Goal: Information Seeking & Learning: Learn about a topic

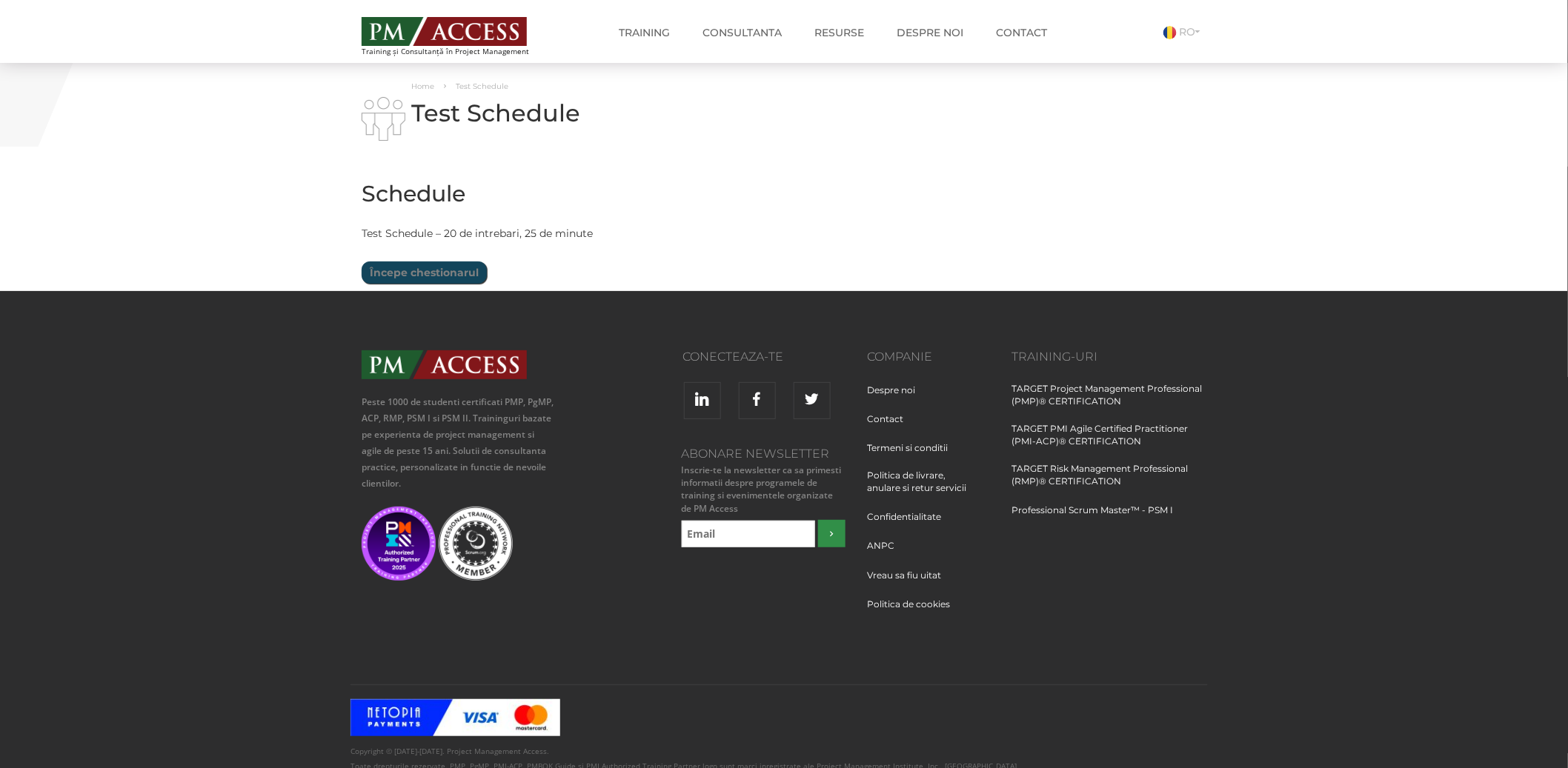
click at [418, 276] on input "Începe chestionarul" at bounding box center [423, 273] width 125 height 23
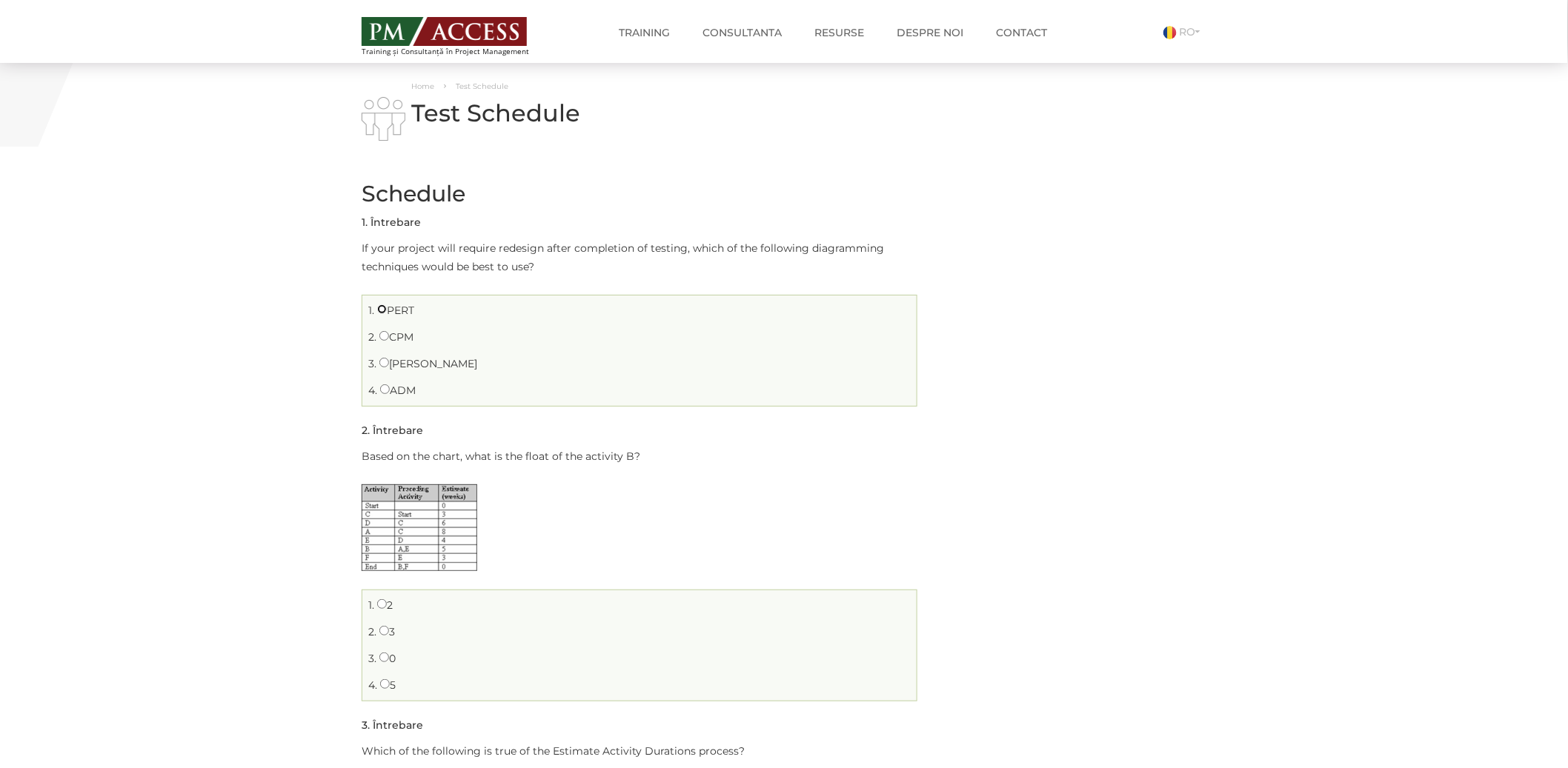
click at [380, 308] on input "PERT" at bounding box center [382, 309] width 9 height 9
radio input "true"
click at [382, 683] on input "5" at bounding box center [385, 684] width 9 height 9
radio input "true"
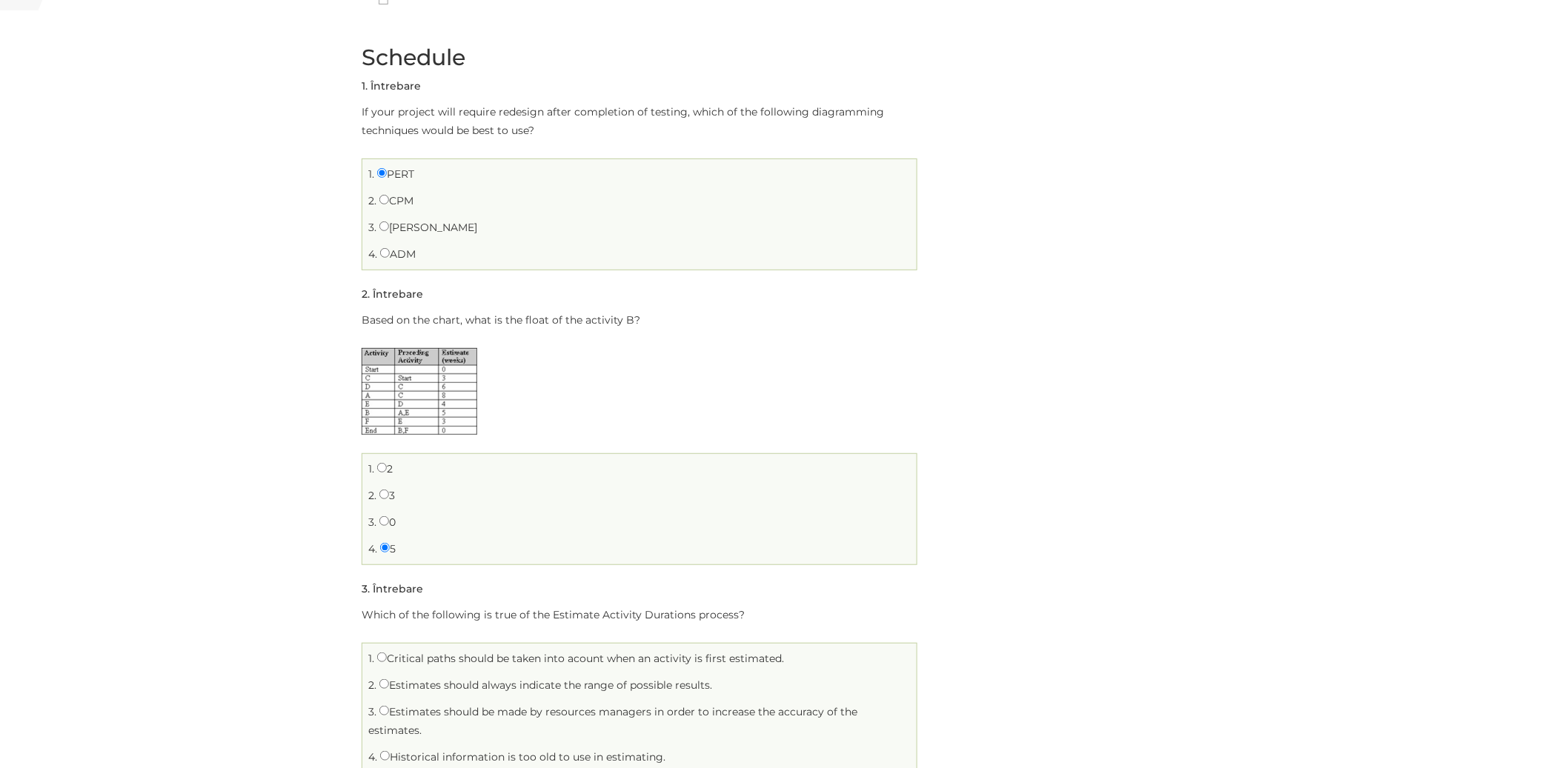
scroll to position [341, 0]
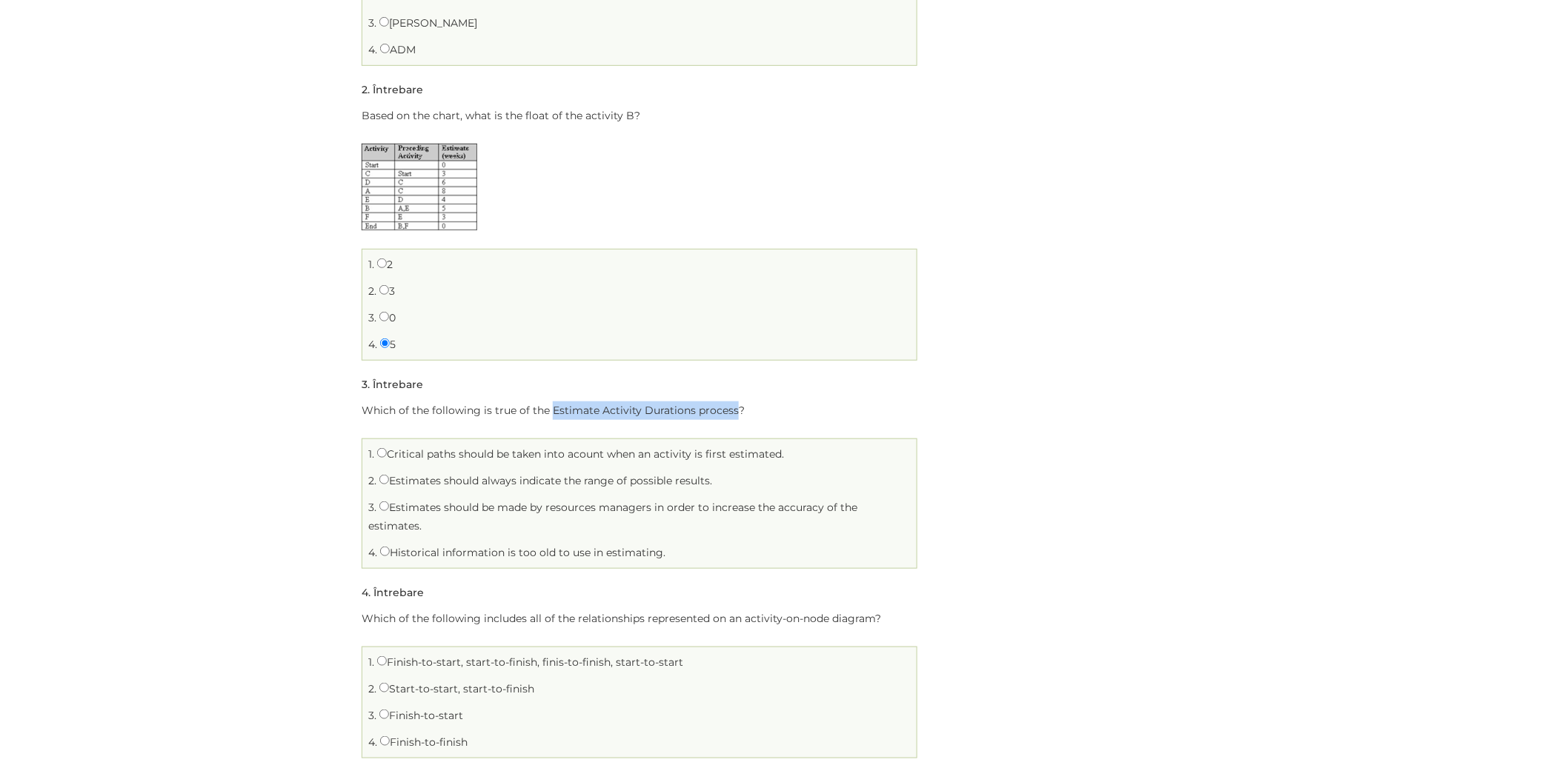
drag, startPoint x: 552, startPoint y: 409, endPoint x: 732, endPoint y: 416, distance: 180.1
click at [732, 416] on p "Which of the following is true of the Estimate Activity Durations process?" at bounding box center [639, 411] width 556 height 19
click at [383, 479] on input "Estimates should always indicate the range of possible results." at bounding box center [384, 480] width 9 height 9
radio input "true"
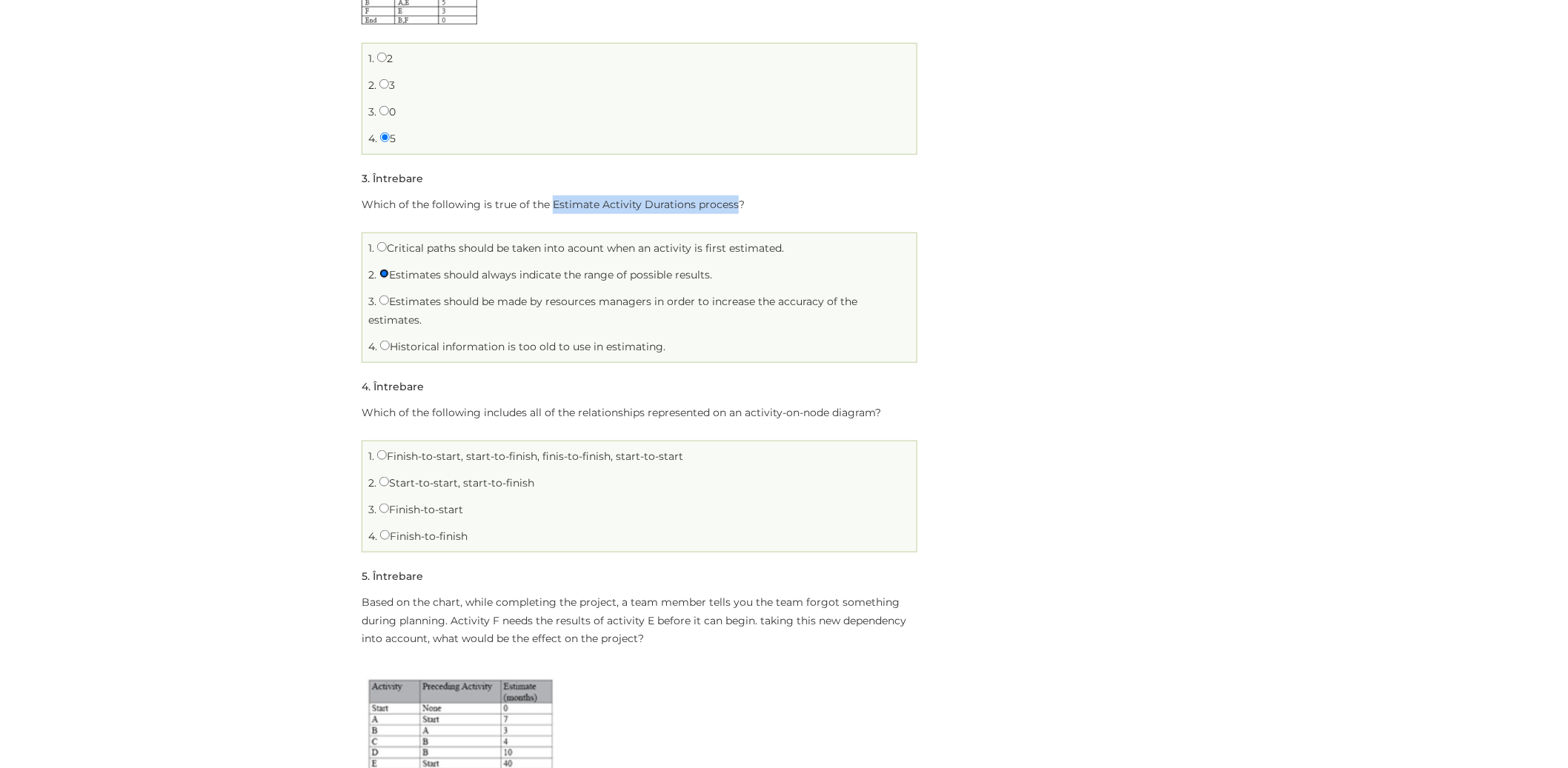
scroll to position [615, 0]
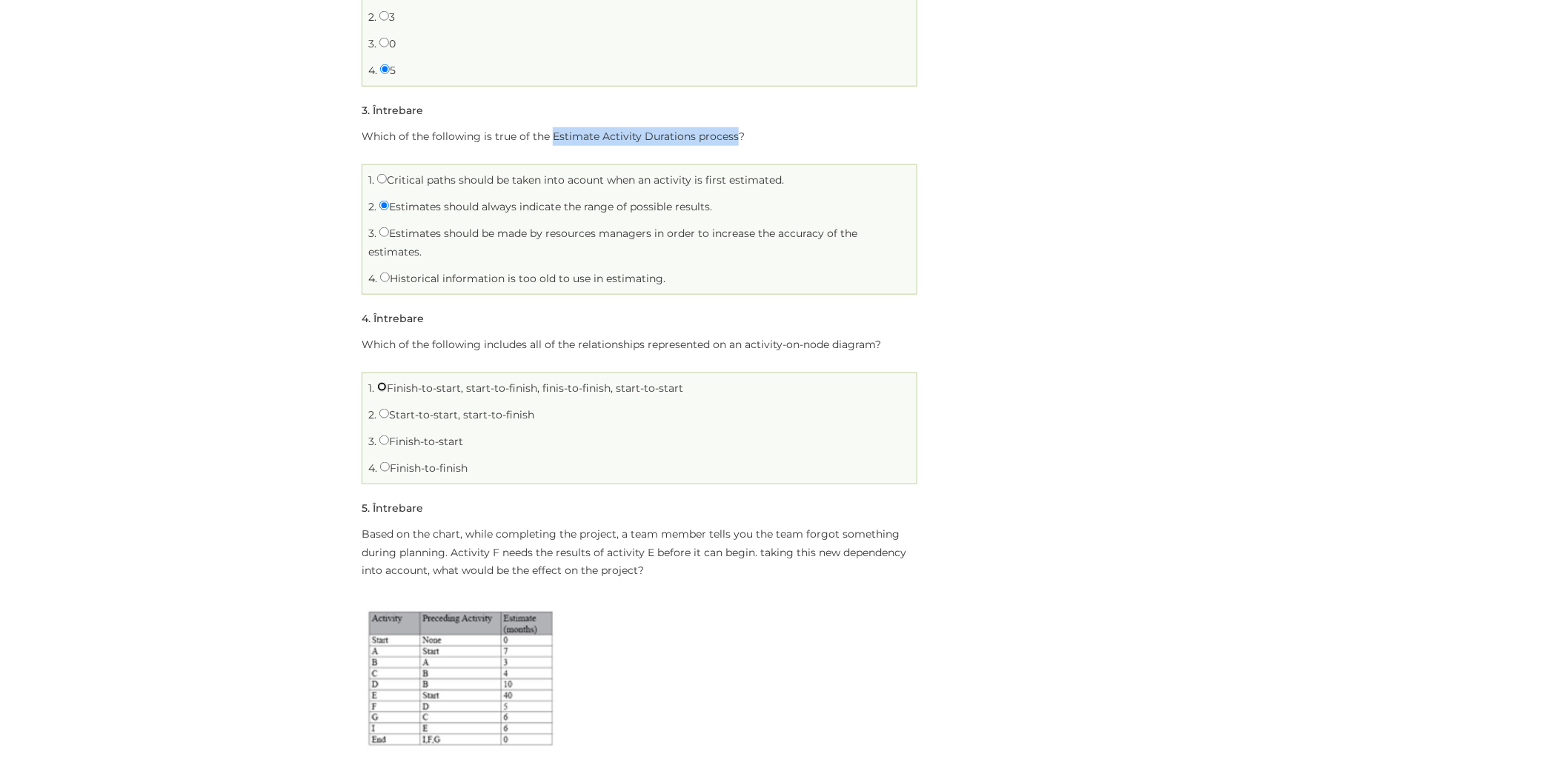
click at [379, 385] on input "Finish-to-start, start-to-finish, finis-to-finish, start-to-start" at bounding box center [382, 387] width 9 height 9
radio input "true"
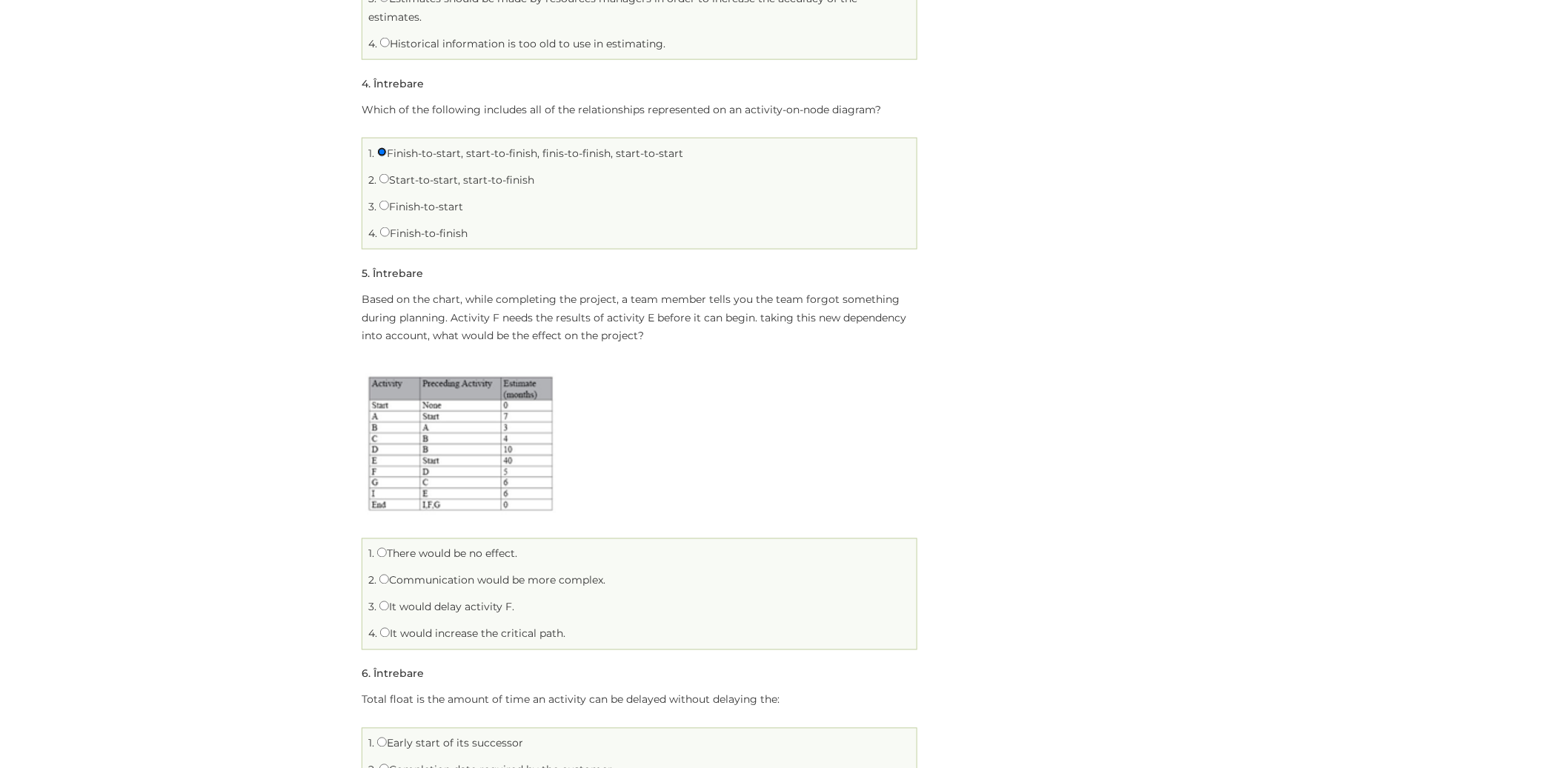
scroll to position [853, 0]
click at [381, 549] on input "There would be no effect." at bounding box center [382, 549] width 9 height 9
radio input "true"
click at [381, 549] on input "There would be no effect." at bounding box center [382, 549] width 9 height 9
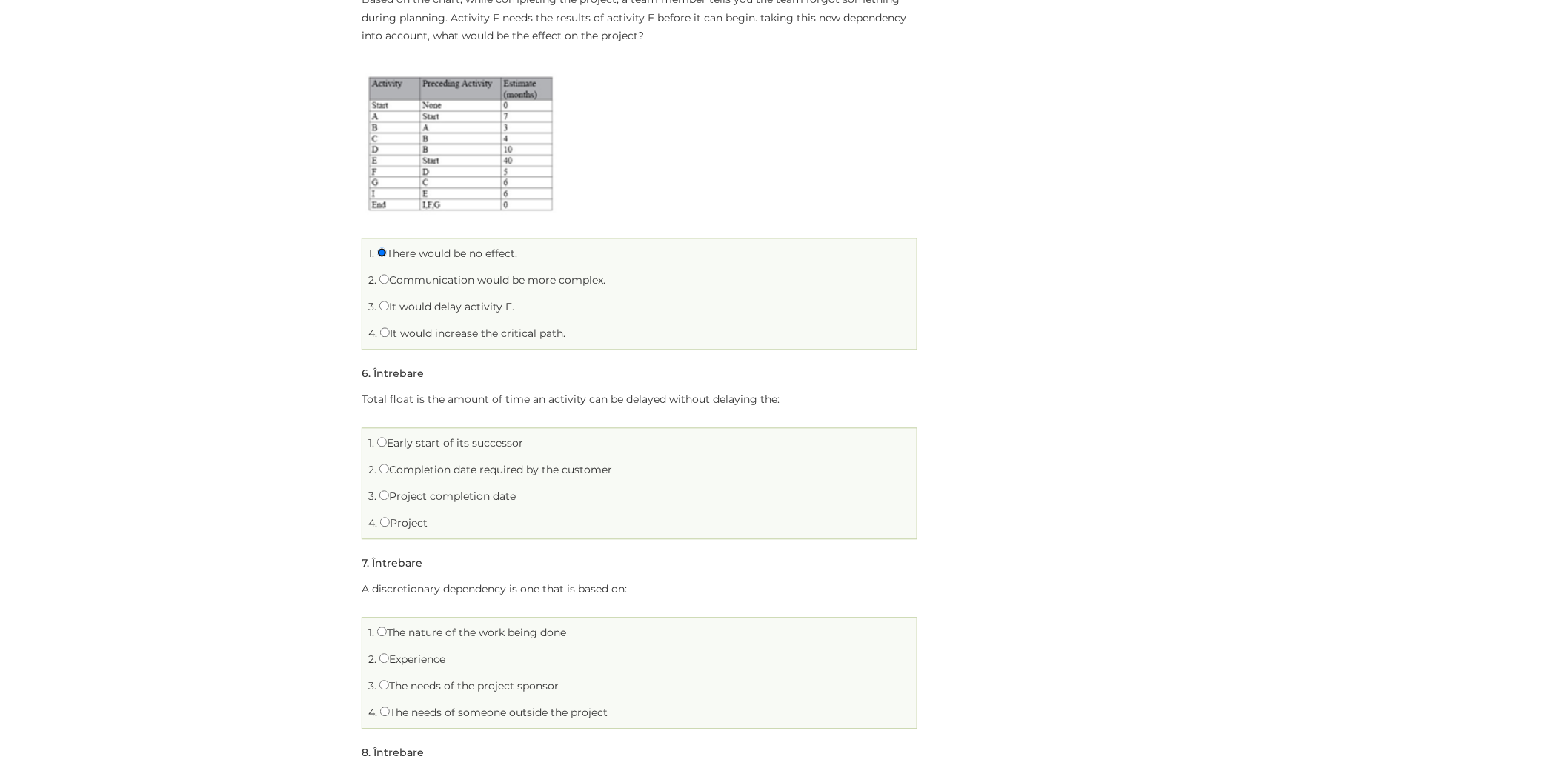
scroll to position [1150, 0]
click at [379, 494] on input "Project completion date" at bounding box center [384, 495] width 9 height 9
radio input "true"
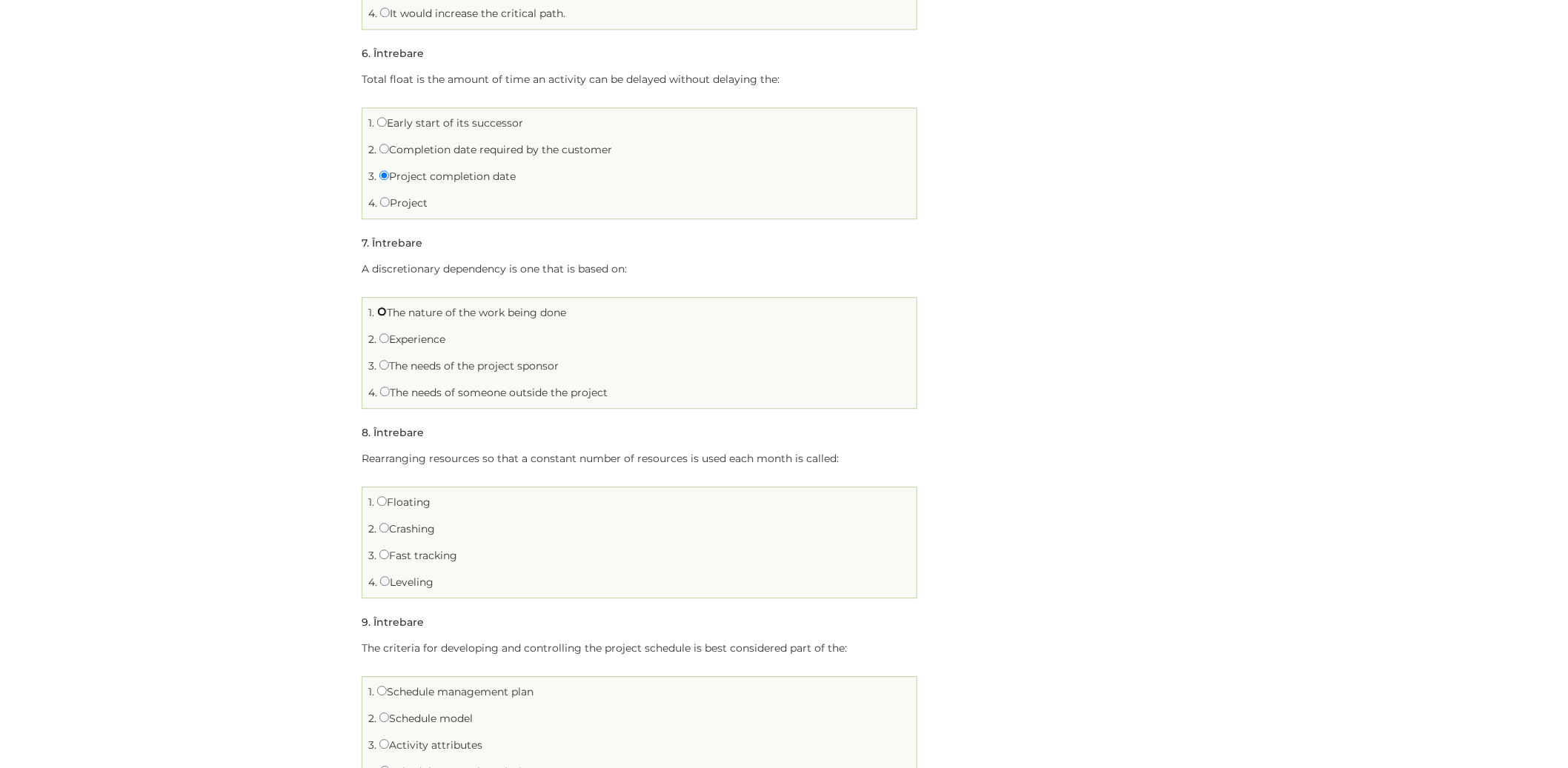
click at [384, 312] on input "The nature of the work being done" at bounding box center [382, 312] width 9 height 9
radio input "true"
click at [385, 583] on input "Leveling" at bounding box center [385, 581] width 9 height 9
radio input "true"
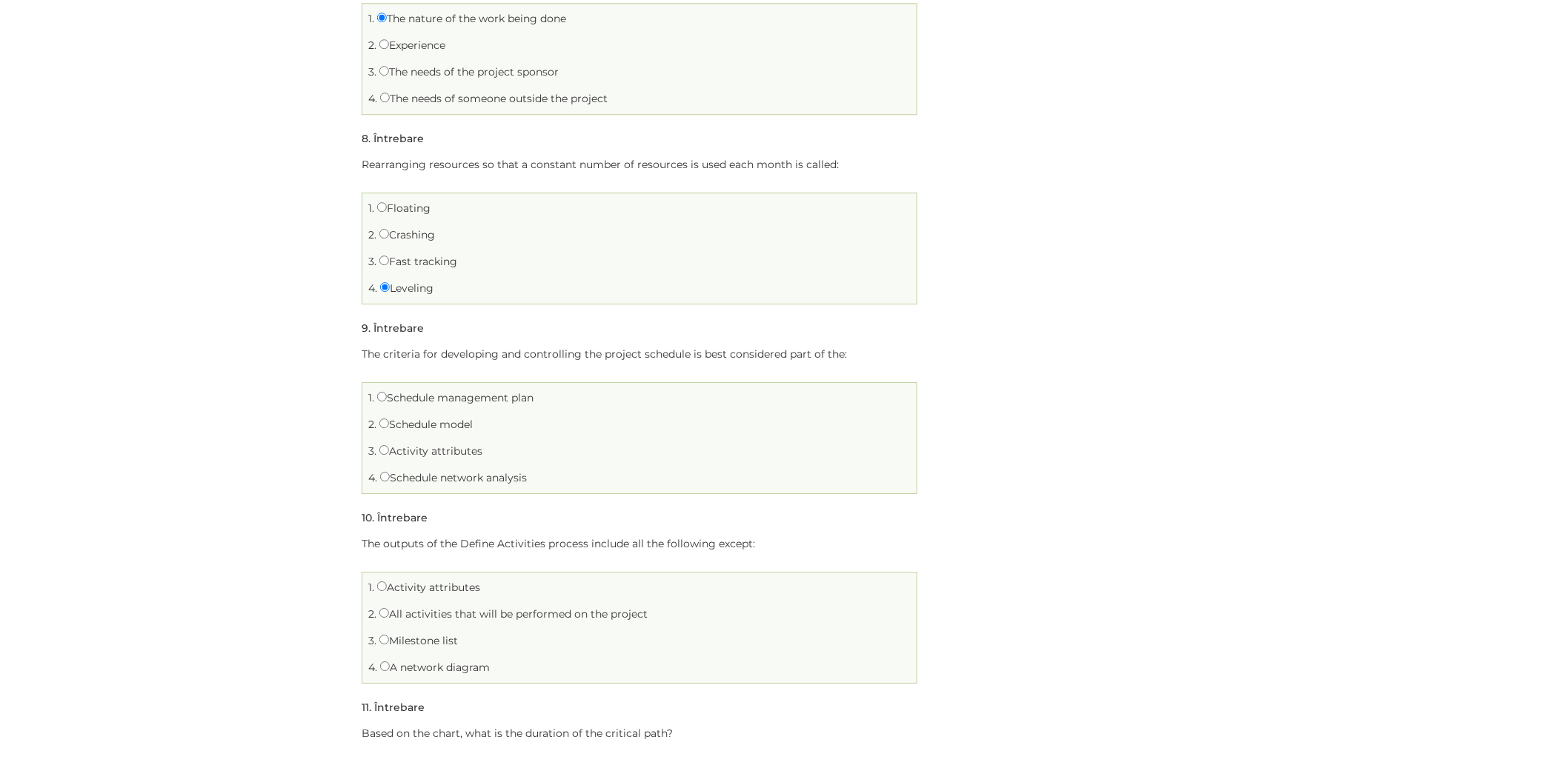
scroll to position [1765, 0]
click at [380, 397] on input "Schedule management plan" at bounding box center [382, 396] width 9 height 9
radio input "true"
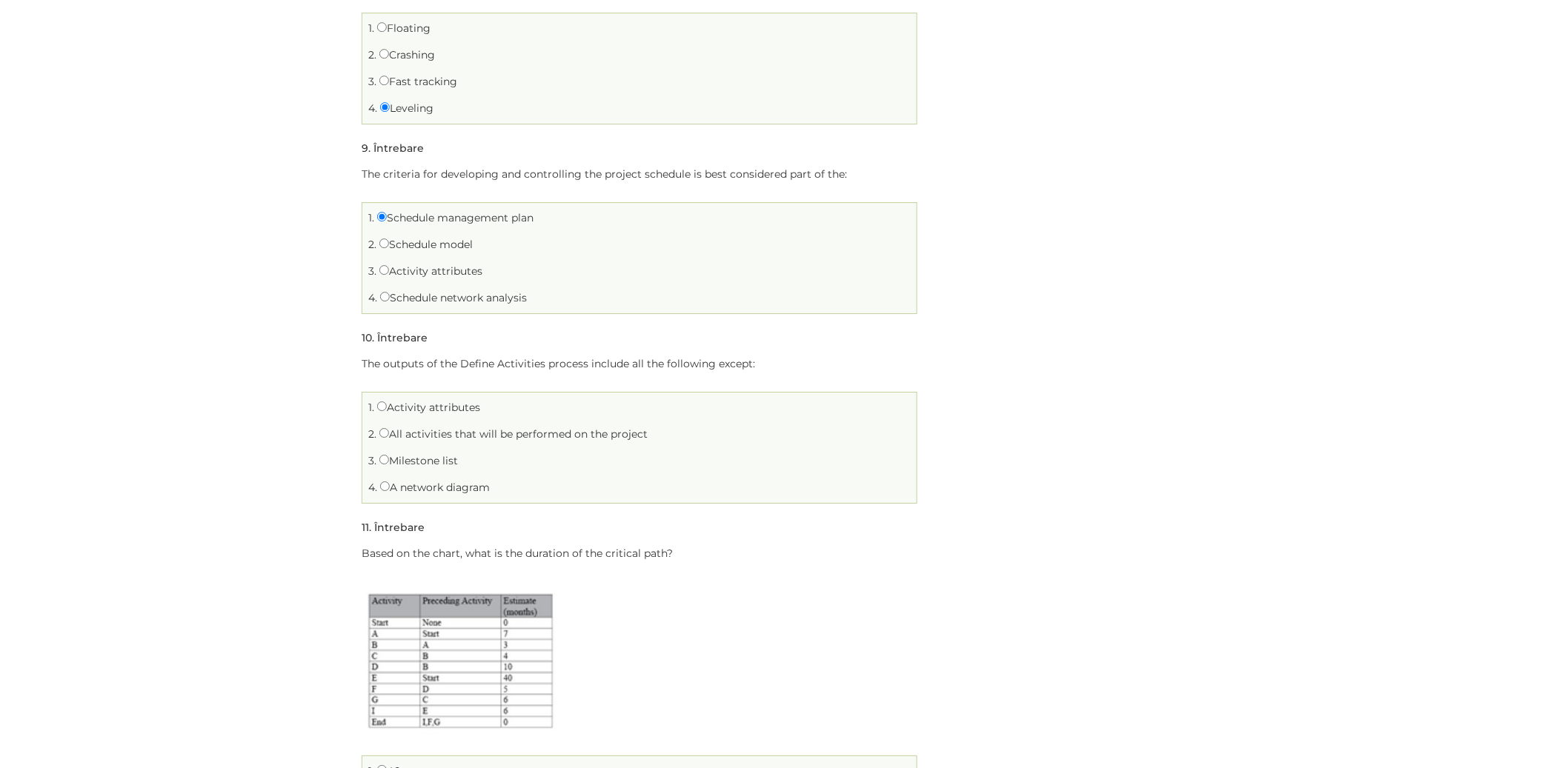
scroll to position [1979, 0]
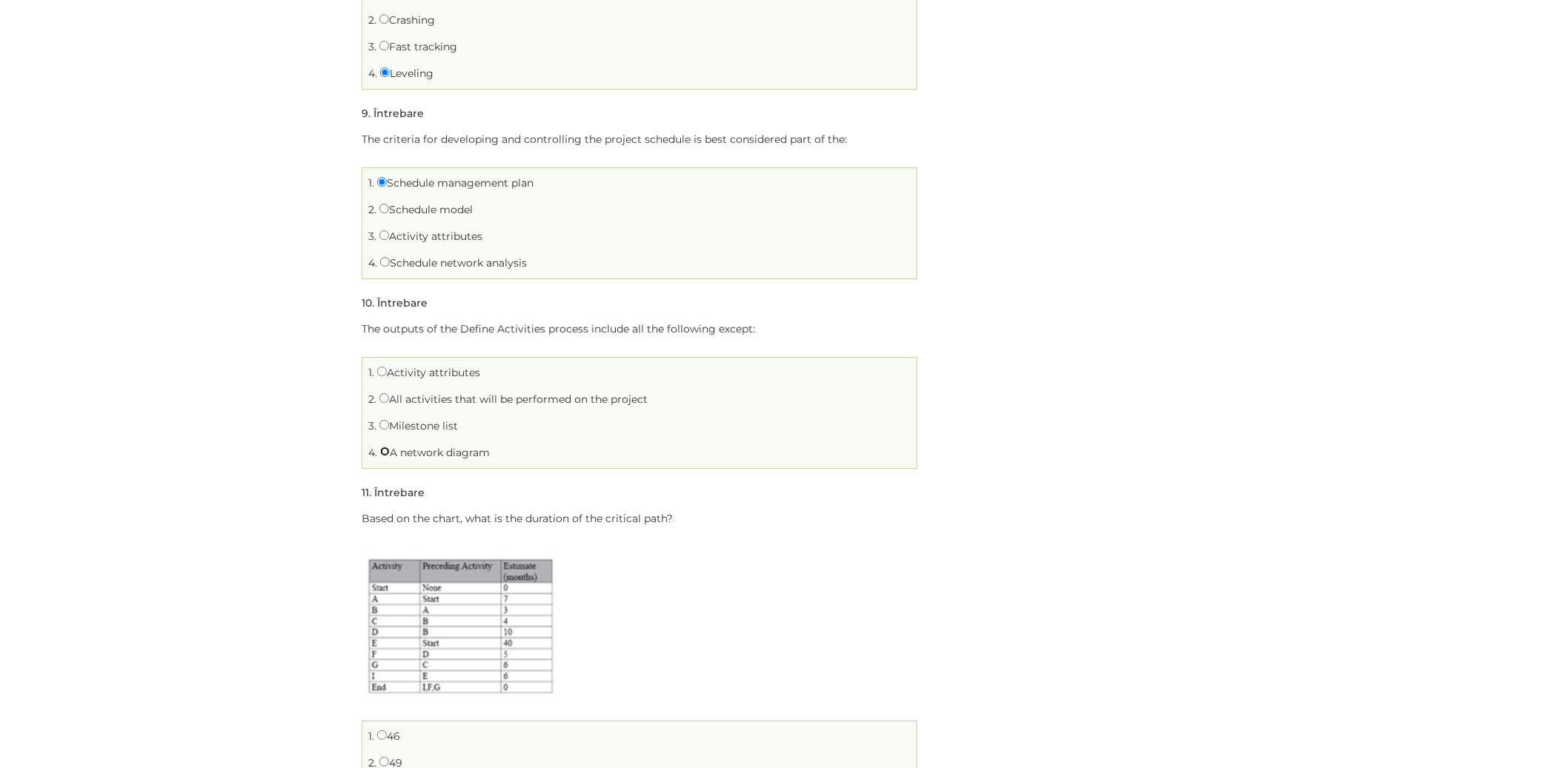
click at [385, 451] on input "A network diagram" at bounding box center [385, 452] width 9 height 9
radio input "true"
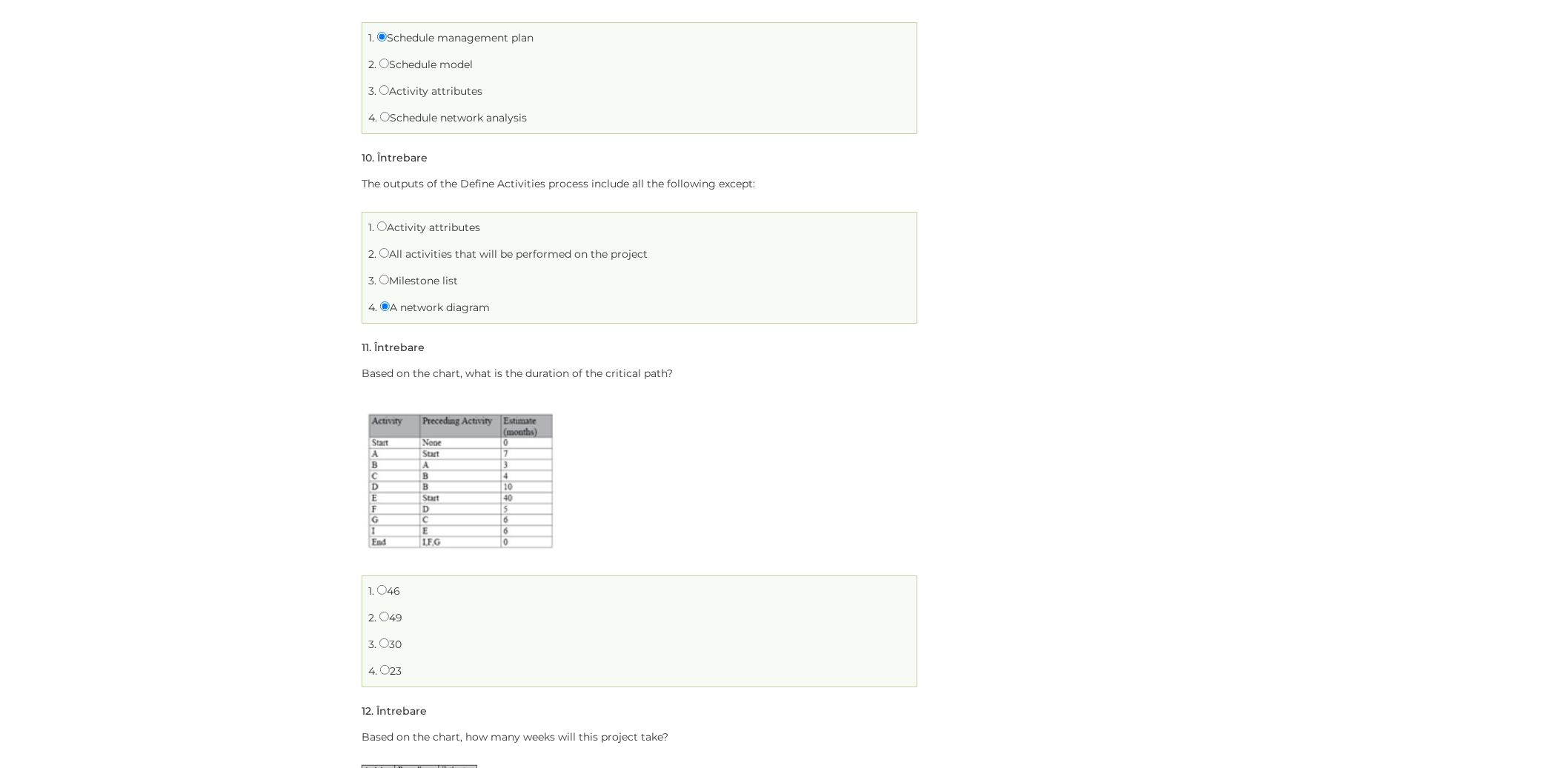
scroll to position [2239, 0]
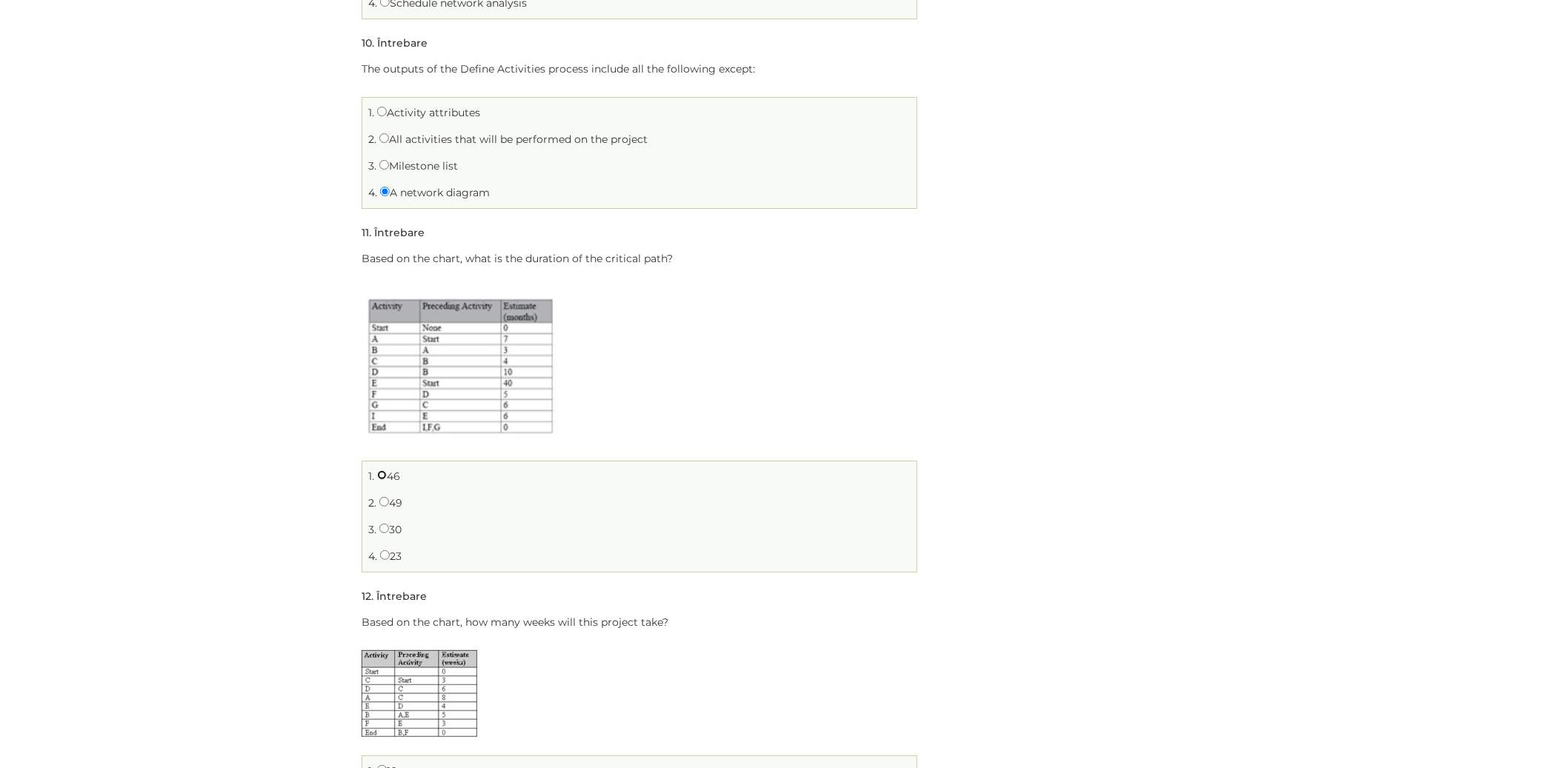
click at [383, 476] on input "46" at bounding box center [382, 475] width 9 height 9
radio input "true"
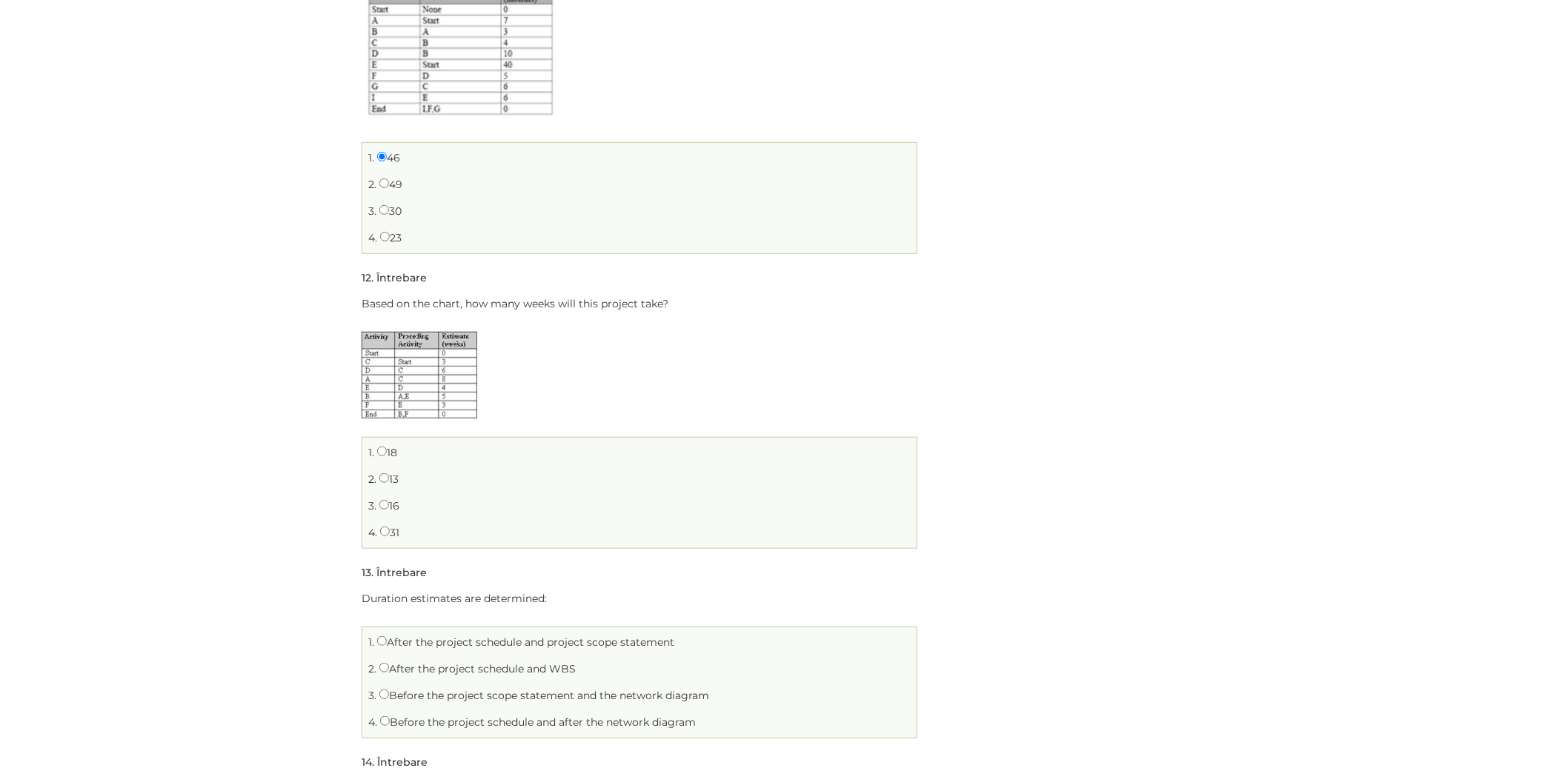
scroll to position [2565, 0]
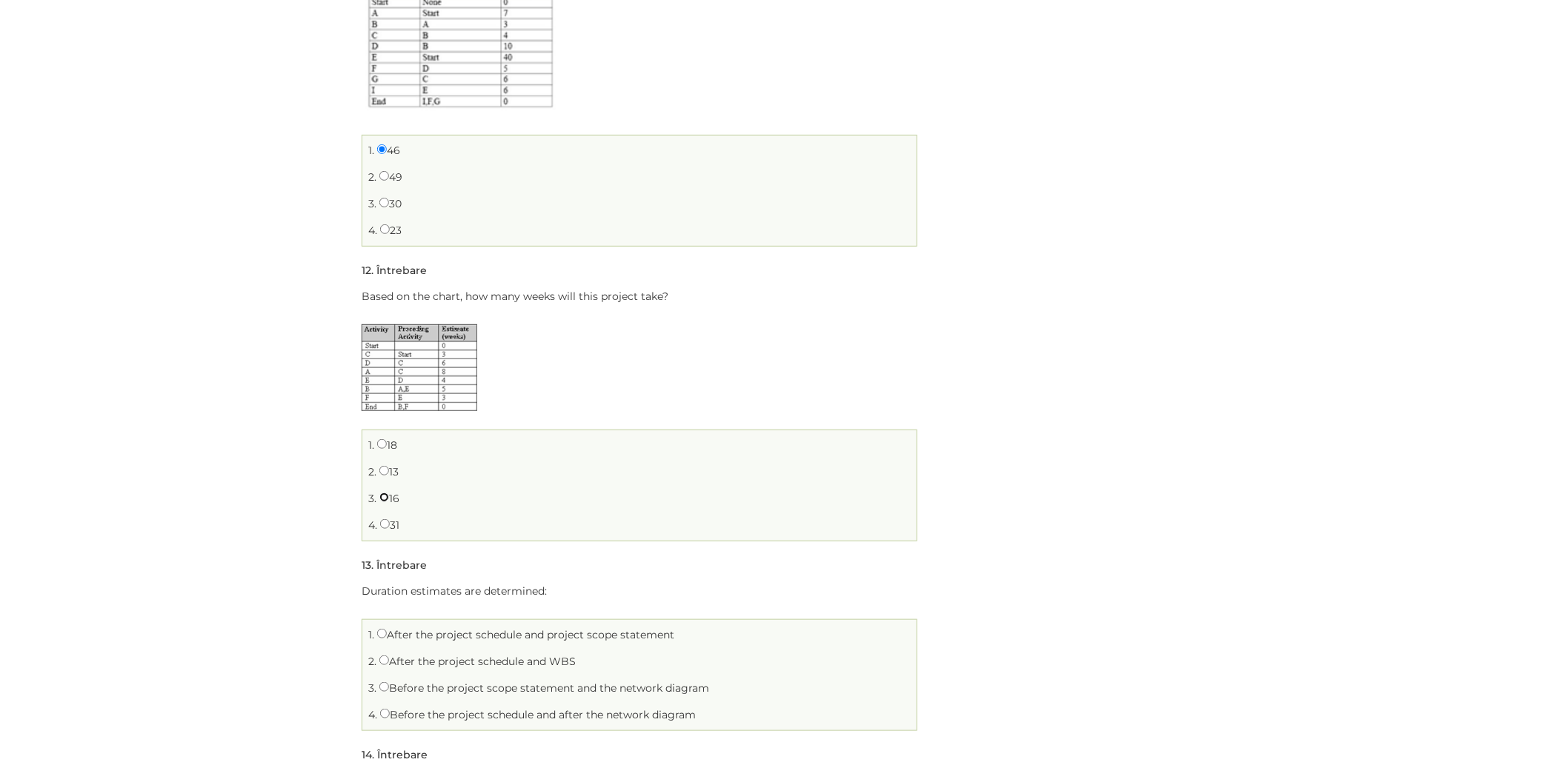
click at [385, 498] on input "16" at bounding box center [384, 498] width 9 height 9
radio input "true"
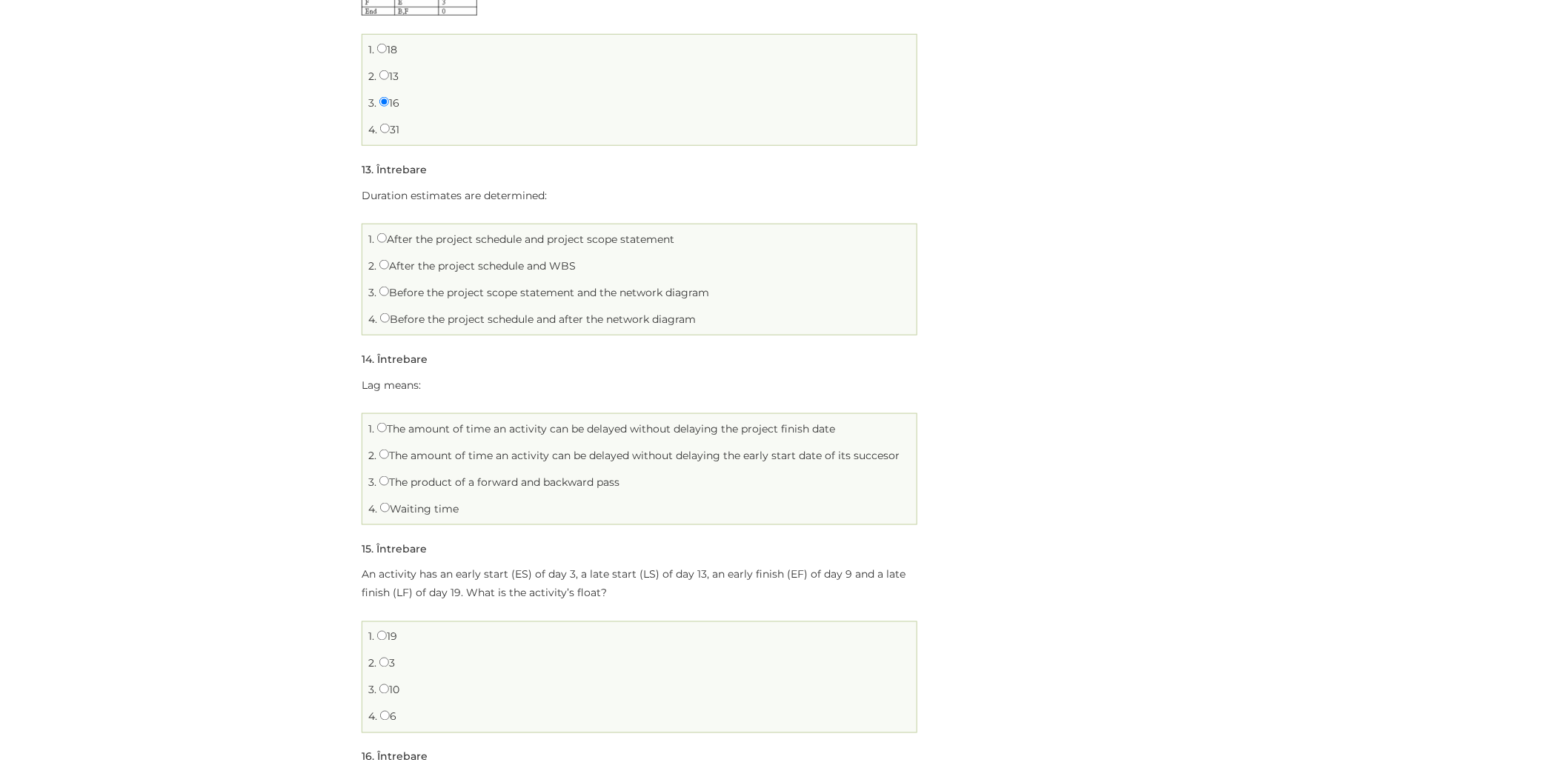
scroll to position [2969, 0]
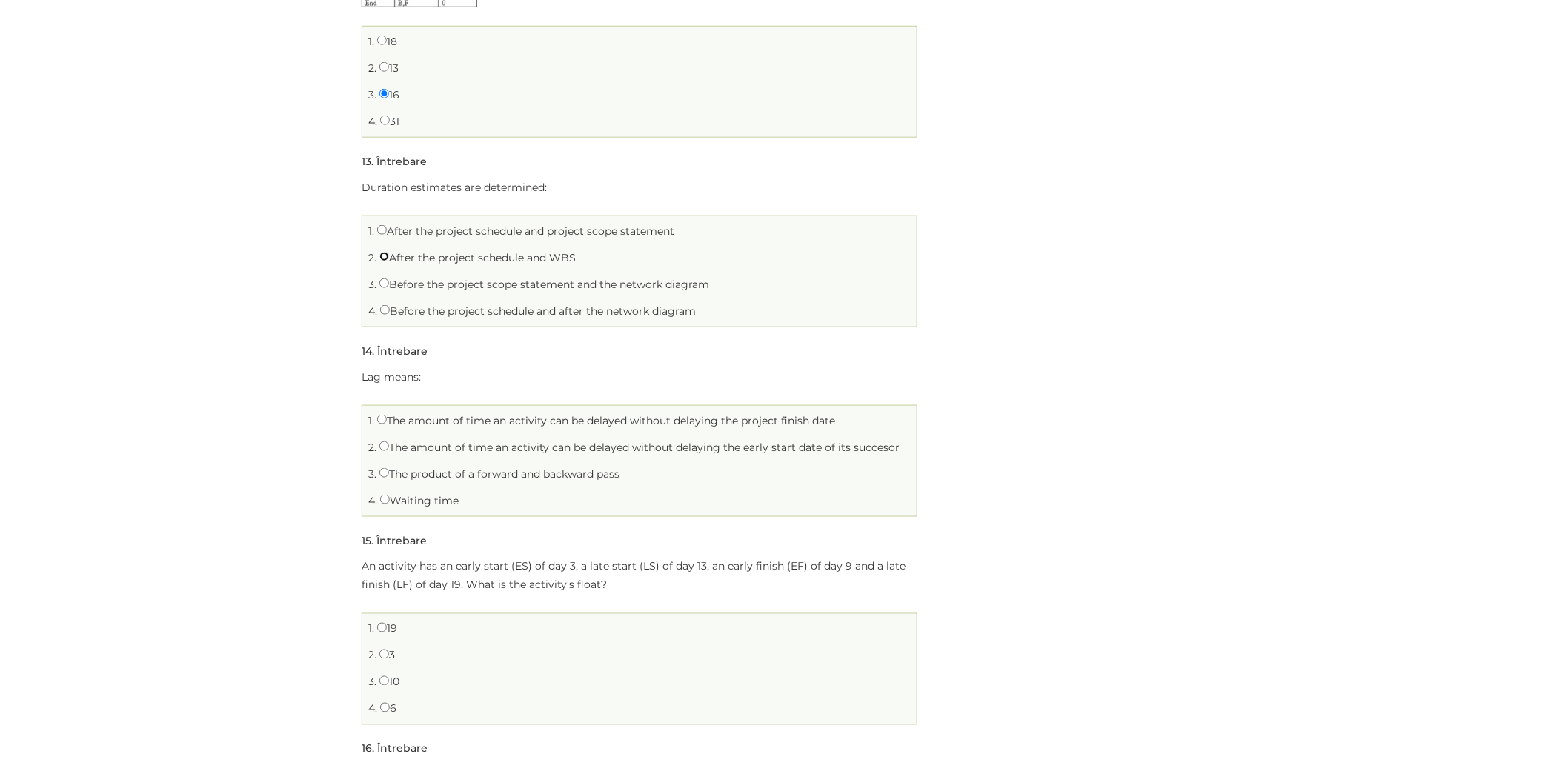
click at [384, 254] on input "After the project schedule and WBS" at bounding box center [384, 256] width 9 height 9
radio input "true"
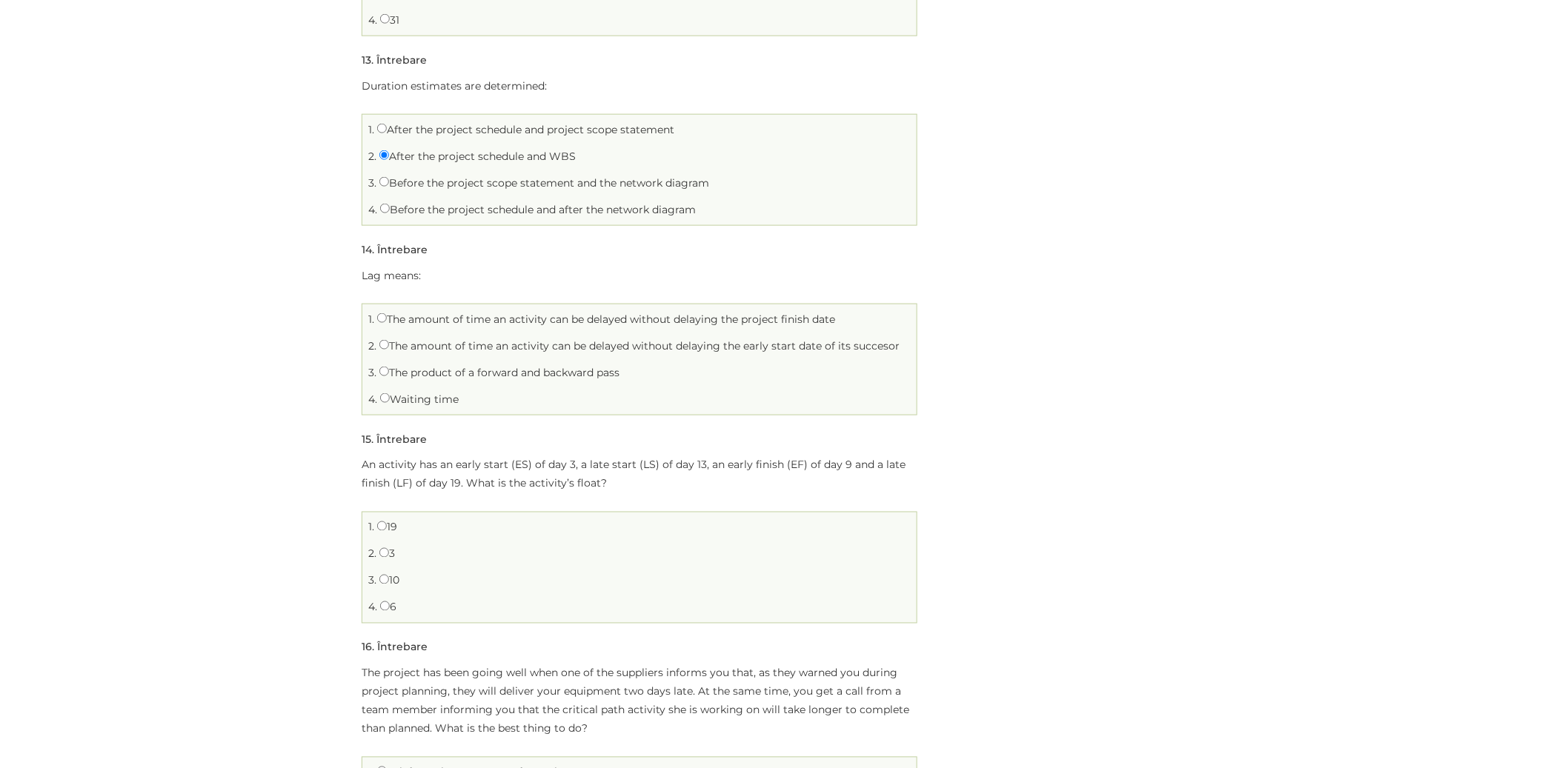
scroll to position [3081, 0]
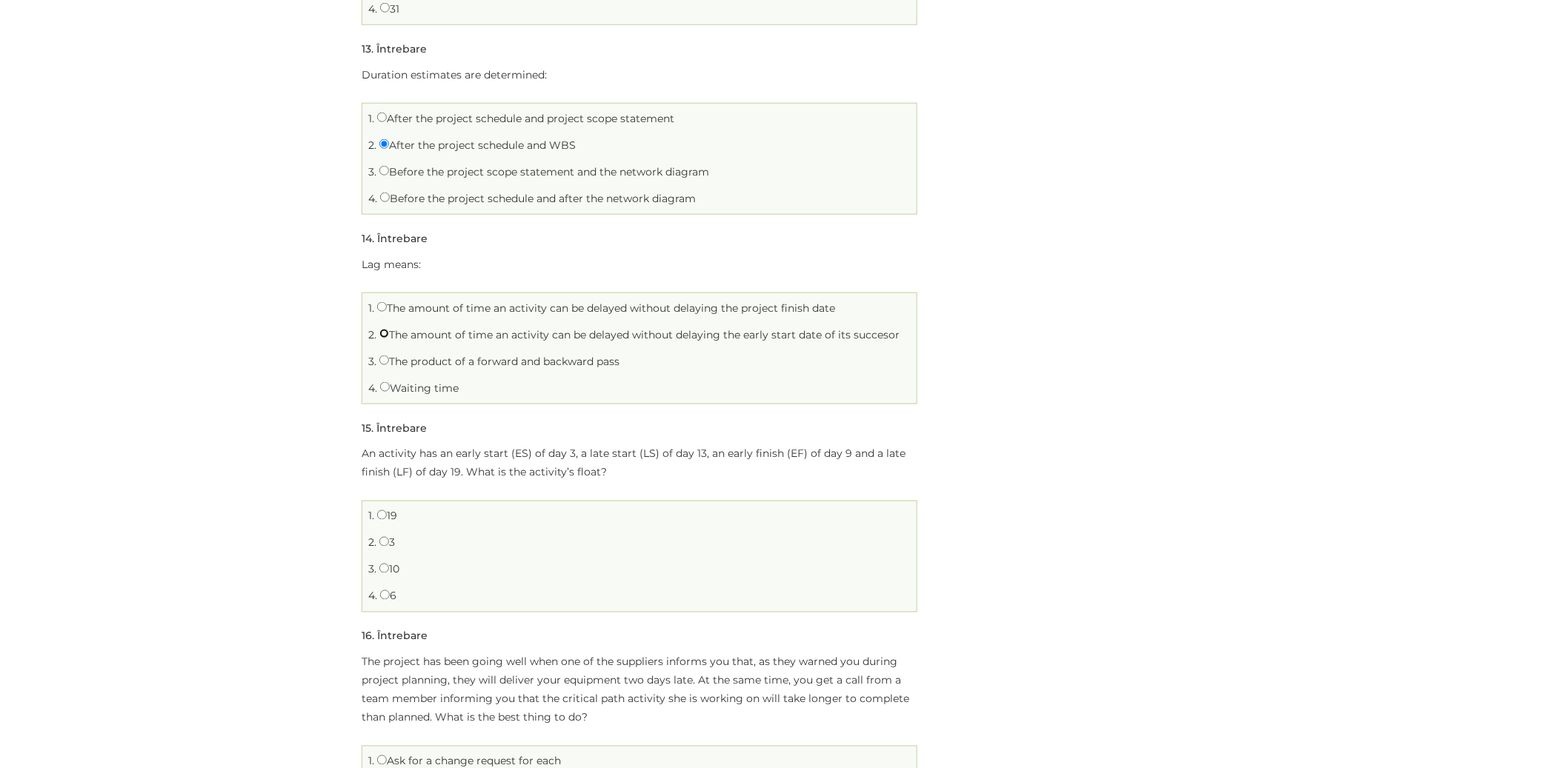
click at [381, 332] on input "The amount of time an activity can be delayed without delaying the early start …" at bounding box center [384, 333] width 9 height 9
radio input "true"
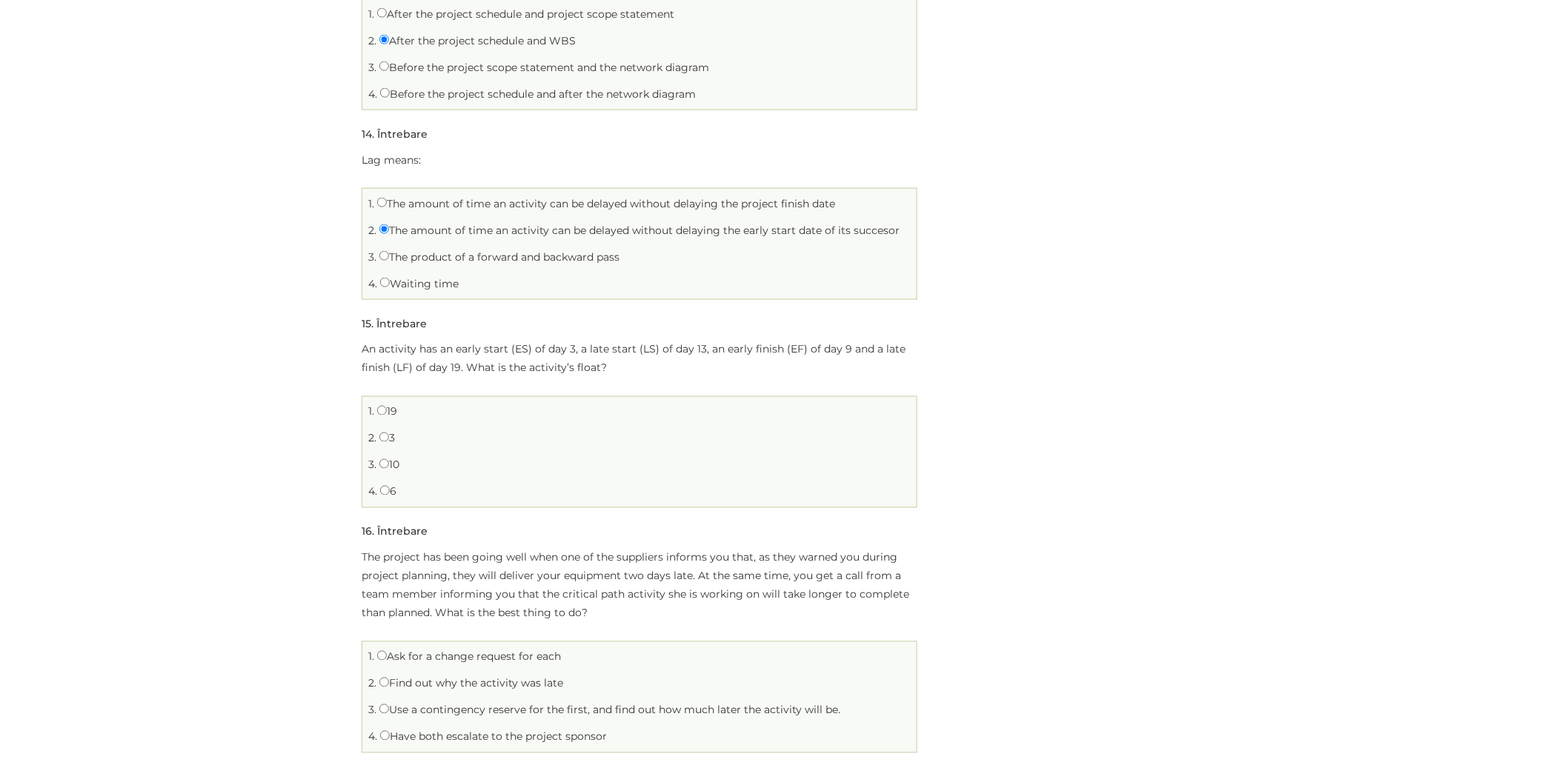
scroll to position [3207, 0]
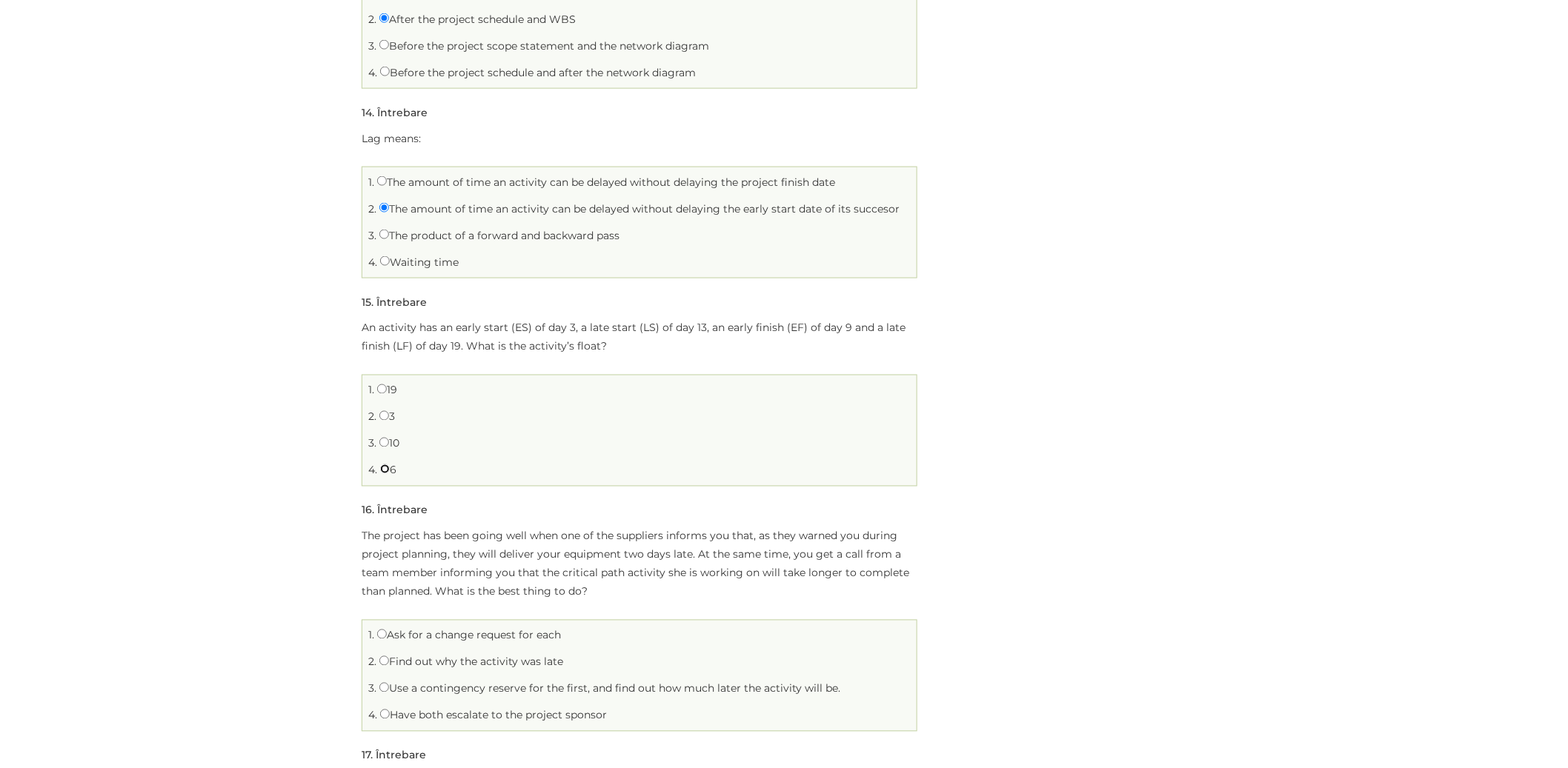
click at [385, 472] on input "6" at bounding box center [385, 469] width 9 height 9
radio input "true"
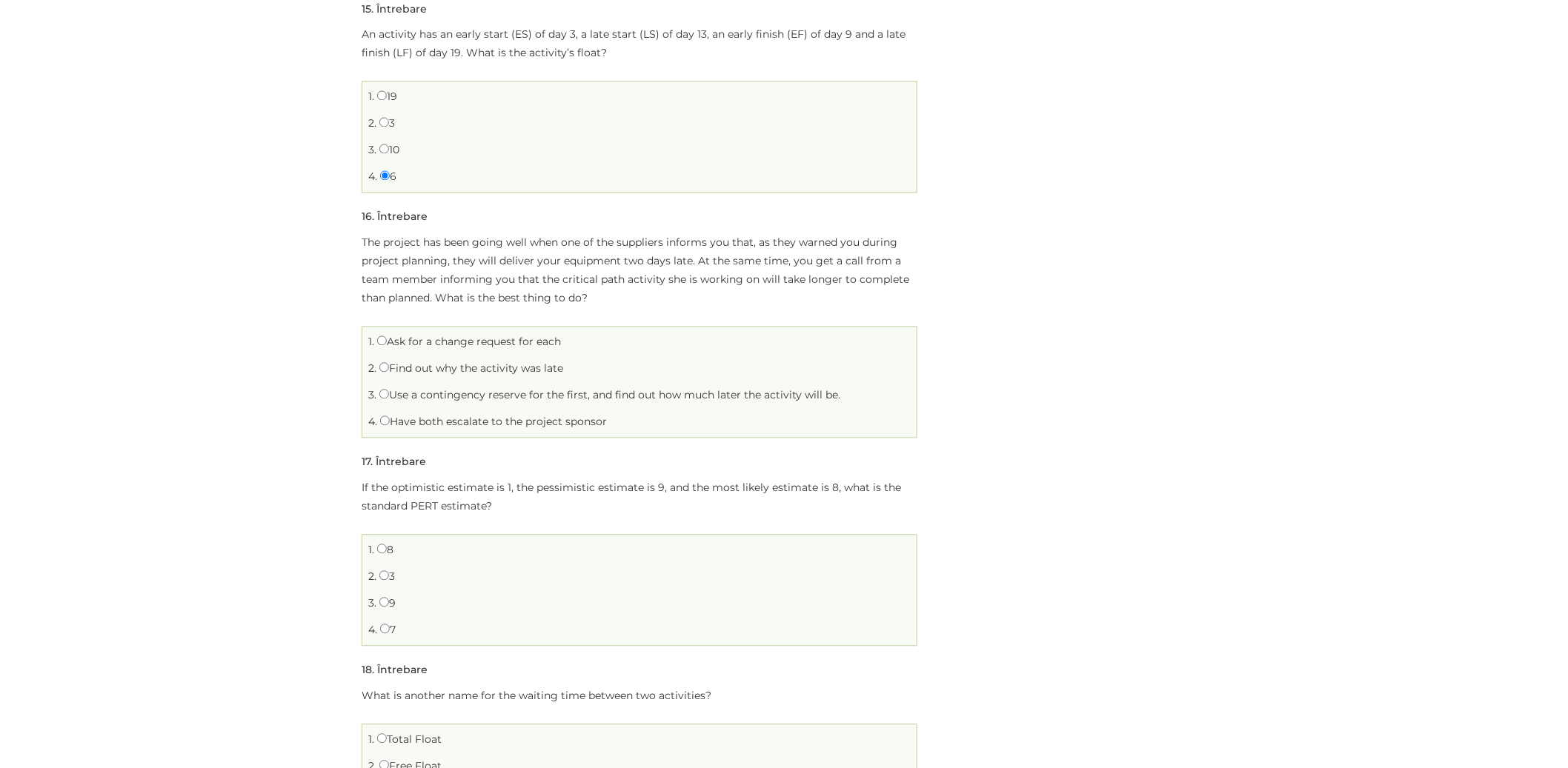
scroll to position [3502, 0]
click at [381, 369] on input "Find out why the activity was late" at bounding box center [384, 367] width 9 height 9
radio input "true"
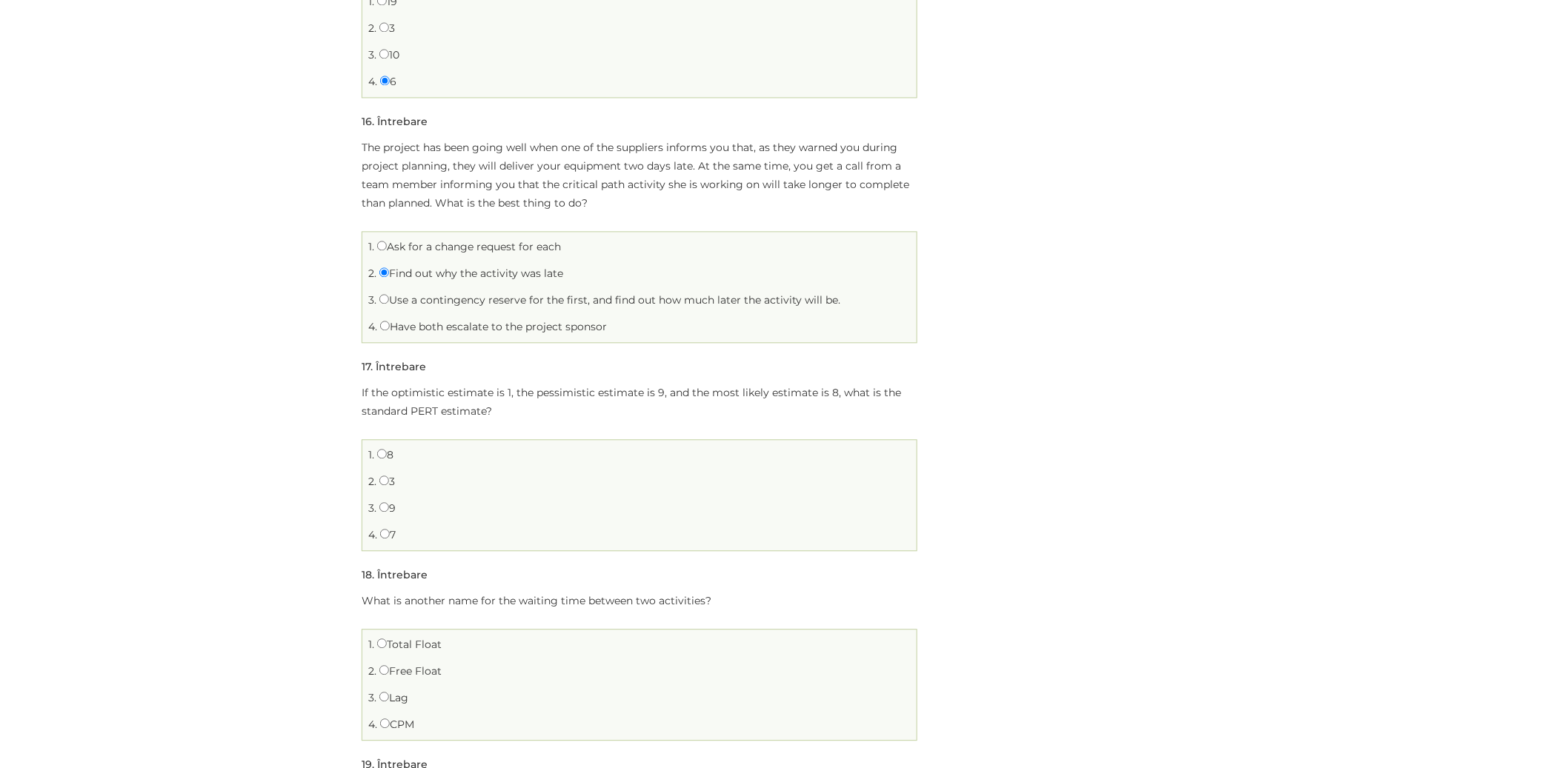
scroll to position [3628, 0]
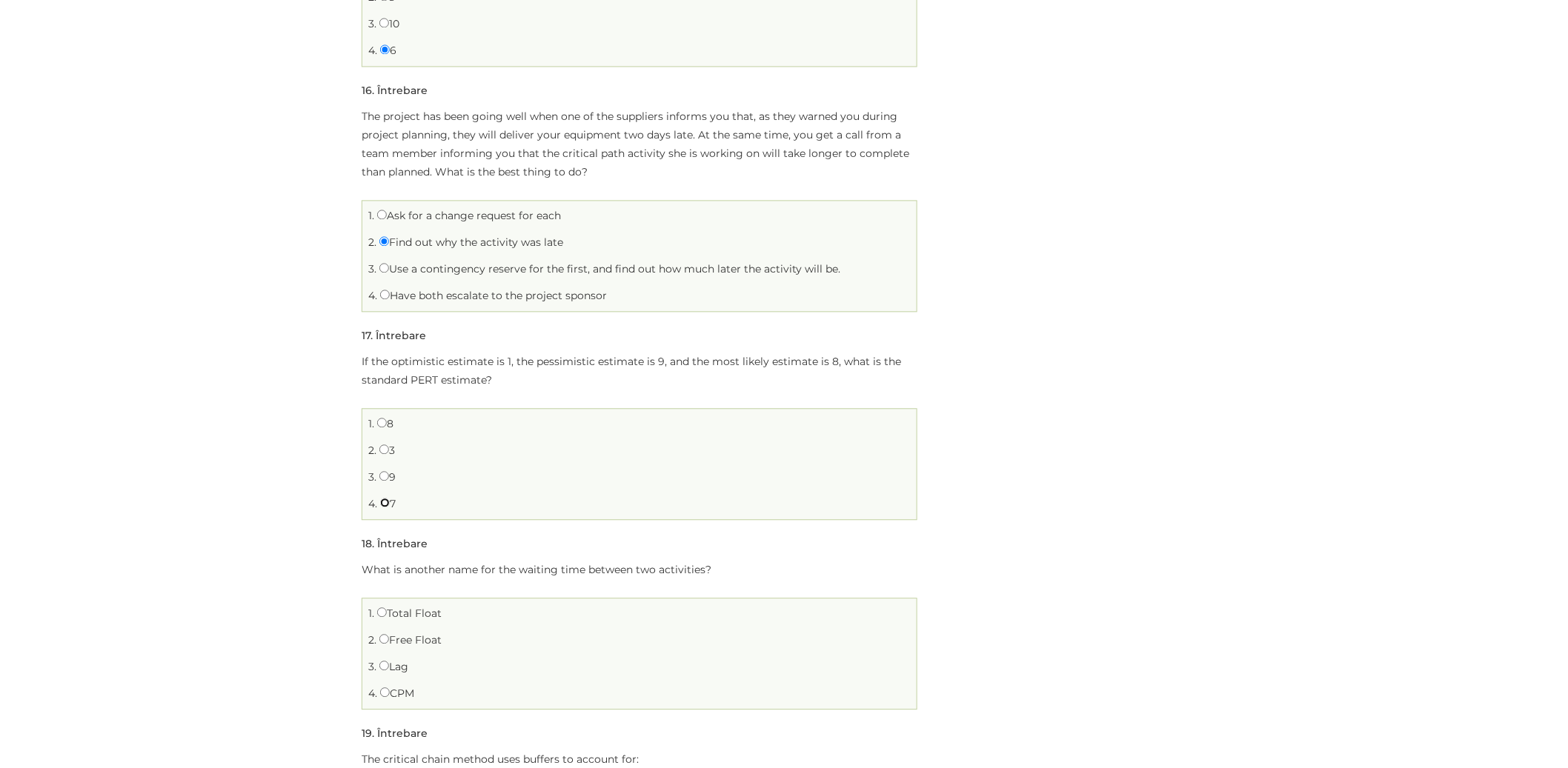
click at [382, 504] on input "7" at bounding box center [385, 502] width 9 height 9
radio input "true"
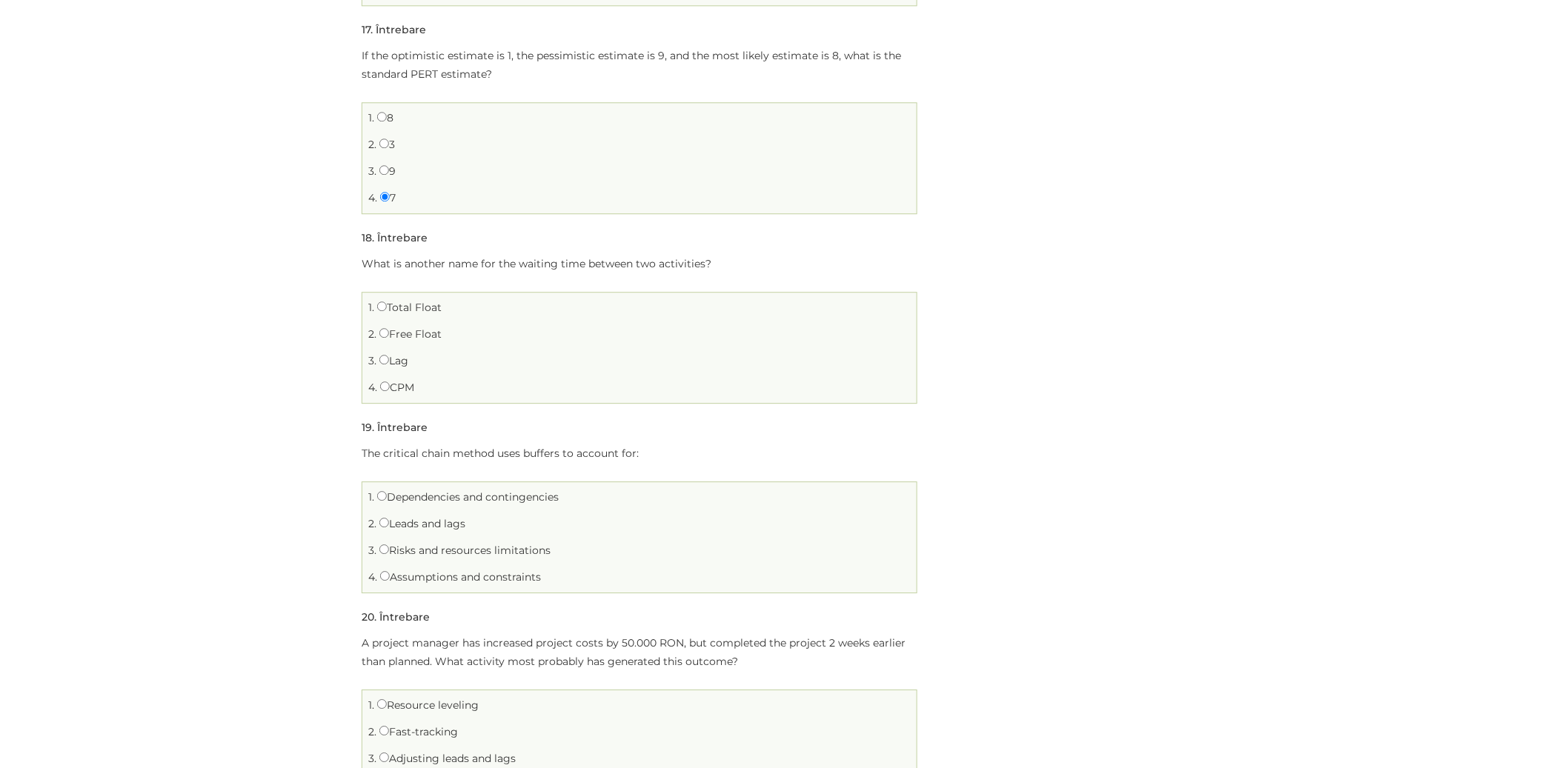
scroll to position [3938, 0]
click at [383, 358] on input "Lag" at bounding box center [384, 355] width 9 height 9
radio input "true"
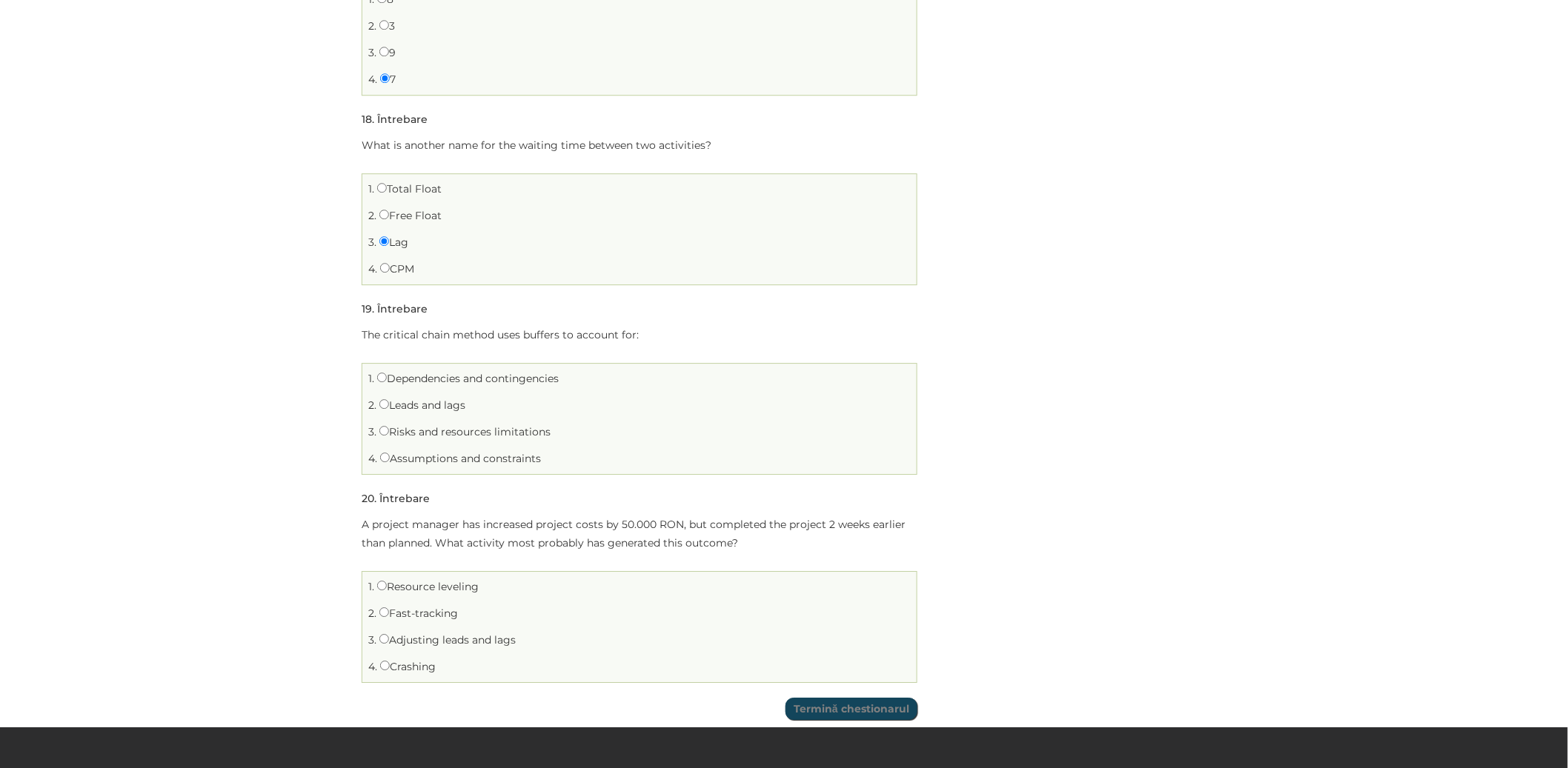
scroll to position [4054, 0]
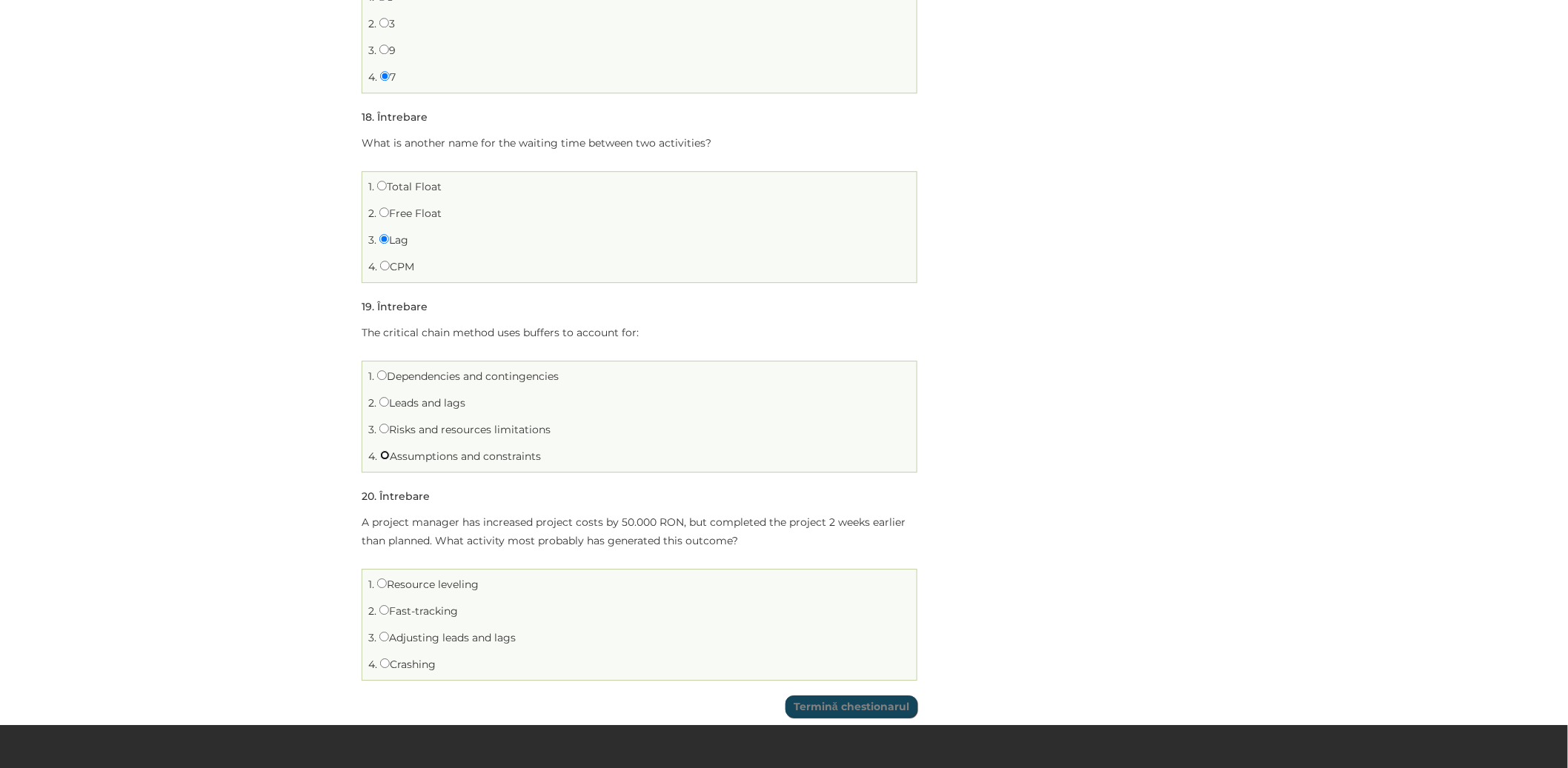
click at [383, 458] on input "Assumptions and constraints" at bounding box center [385, 455] width 9 height 9
radio input "true"
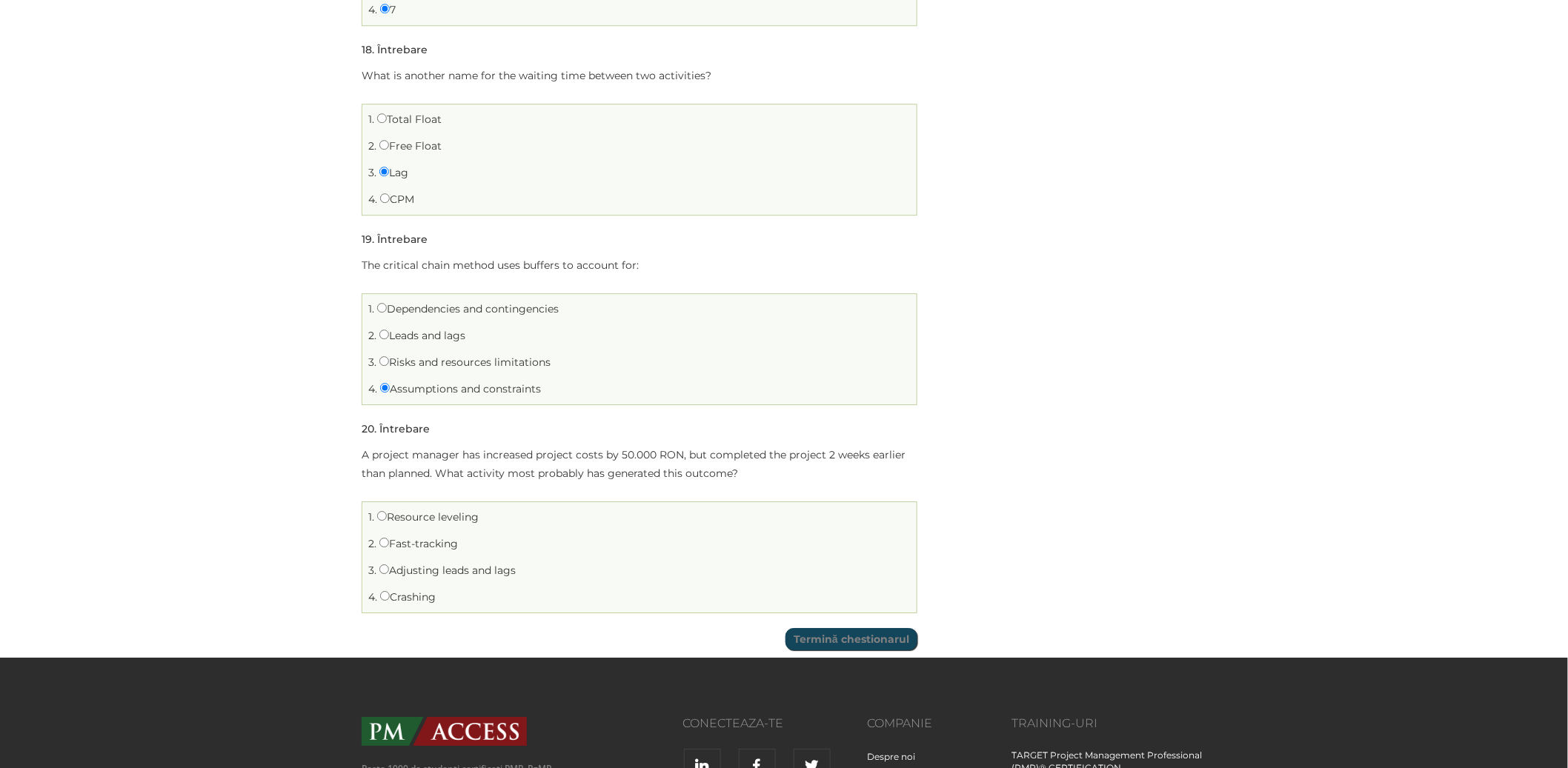
scroll to position [4160, 0]
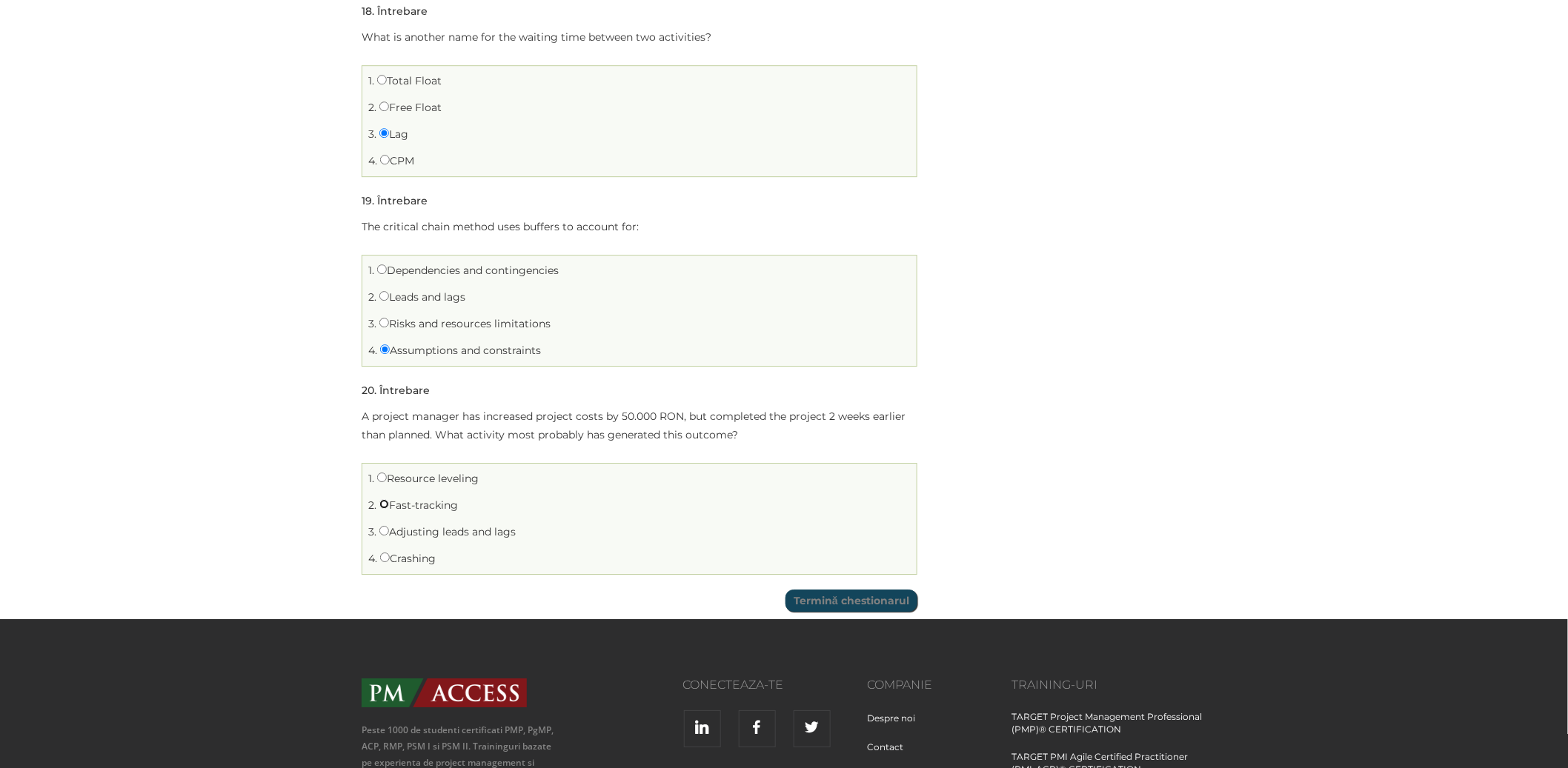
click at [387, 504] on input "Fast-tracking" at bounding box center [384, 504] width 9 height 9
radio input "true"
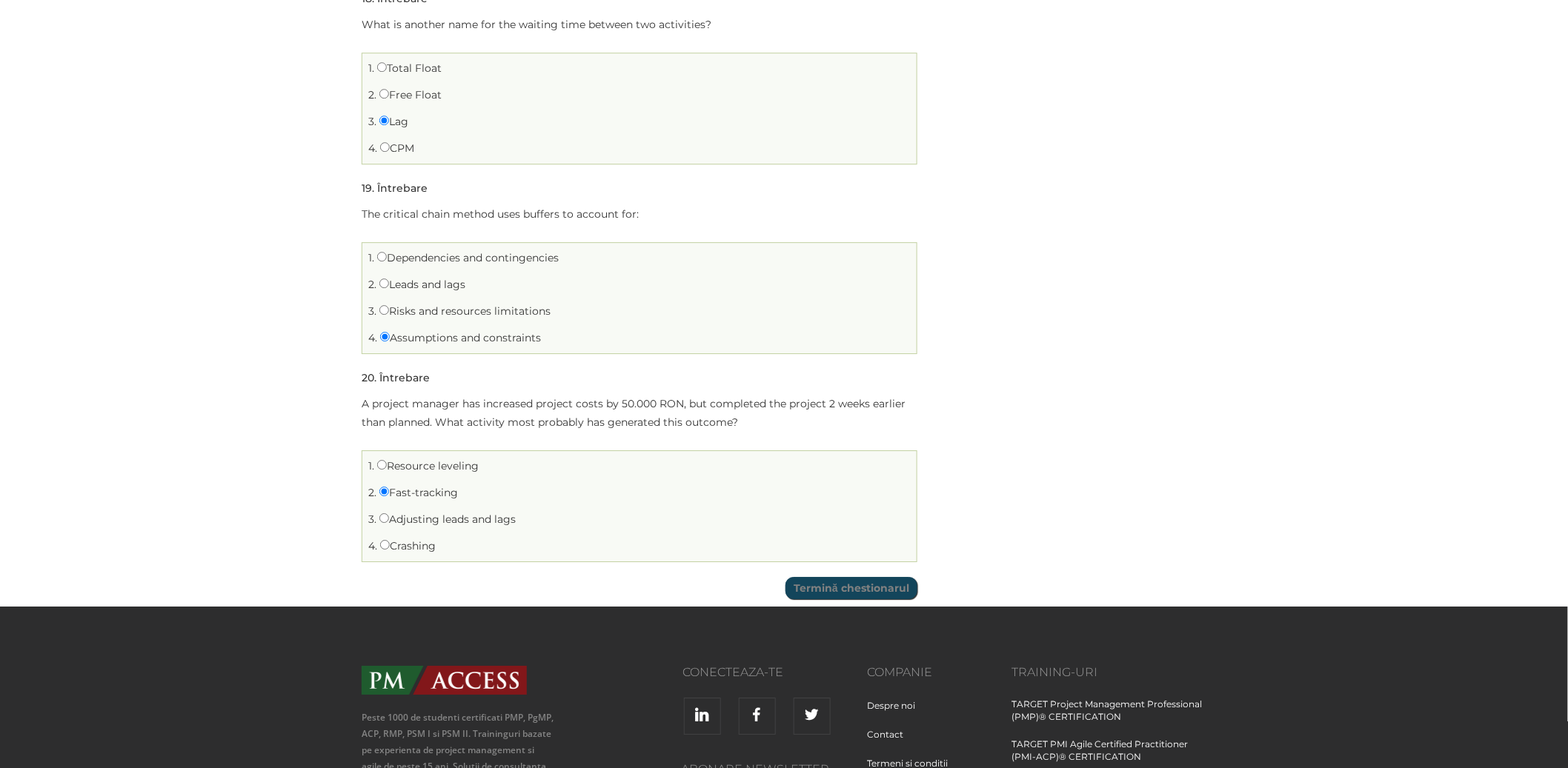
scroll to position [4177, 0]
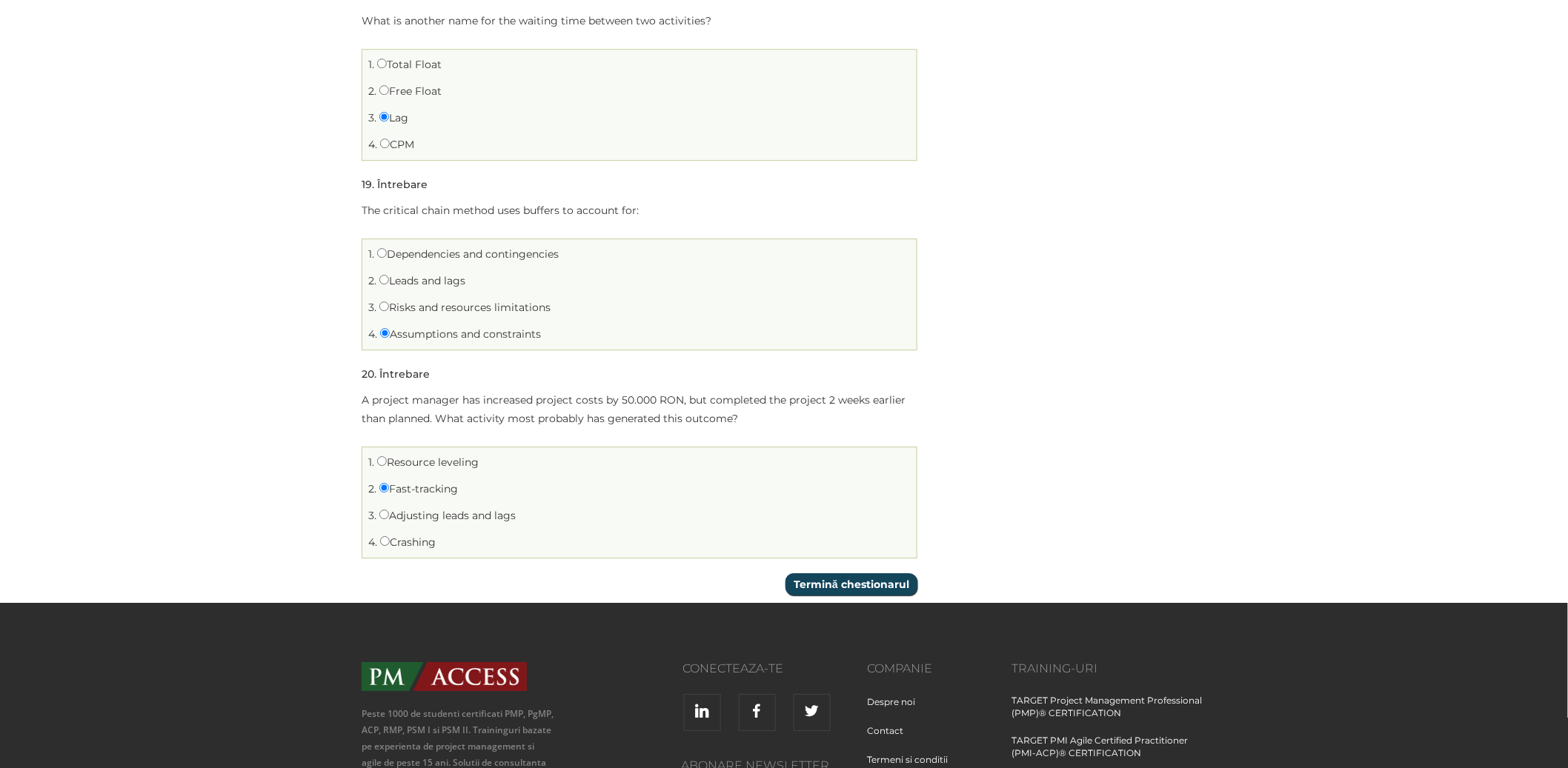
click at [833, 588] on input "Termină chestionarul" at bounding box center [851, 585] width 131 height 23
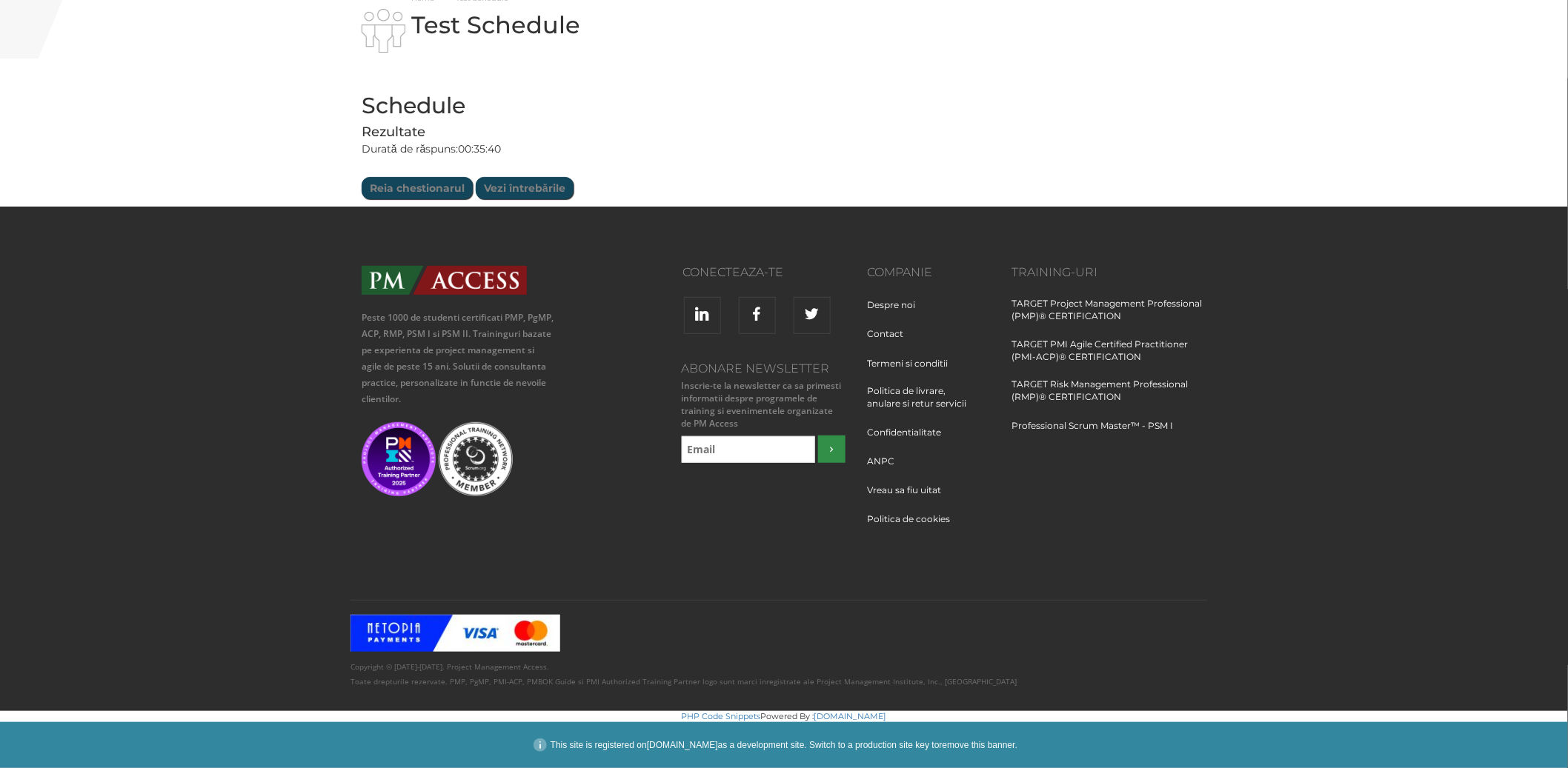
scroll to position [87, 0]
